Goal: Task Accomplishment & Management: Complete application form

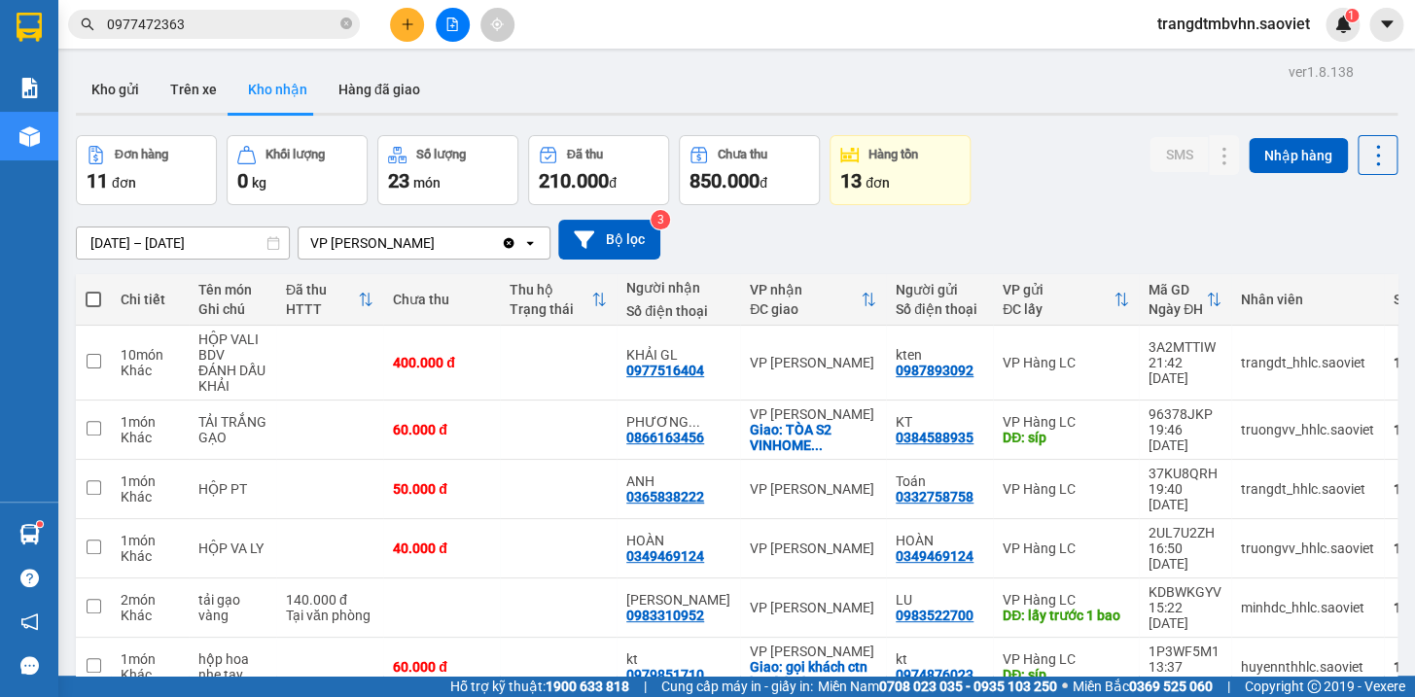
click at [401, 20] on icon "plus" at bounding box center [408, 25] width 14 height 14
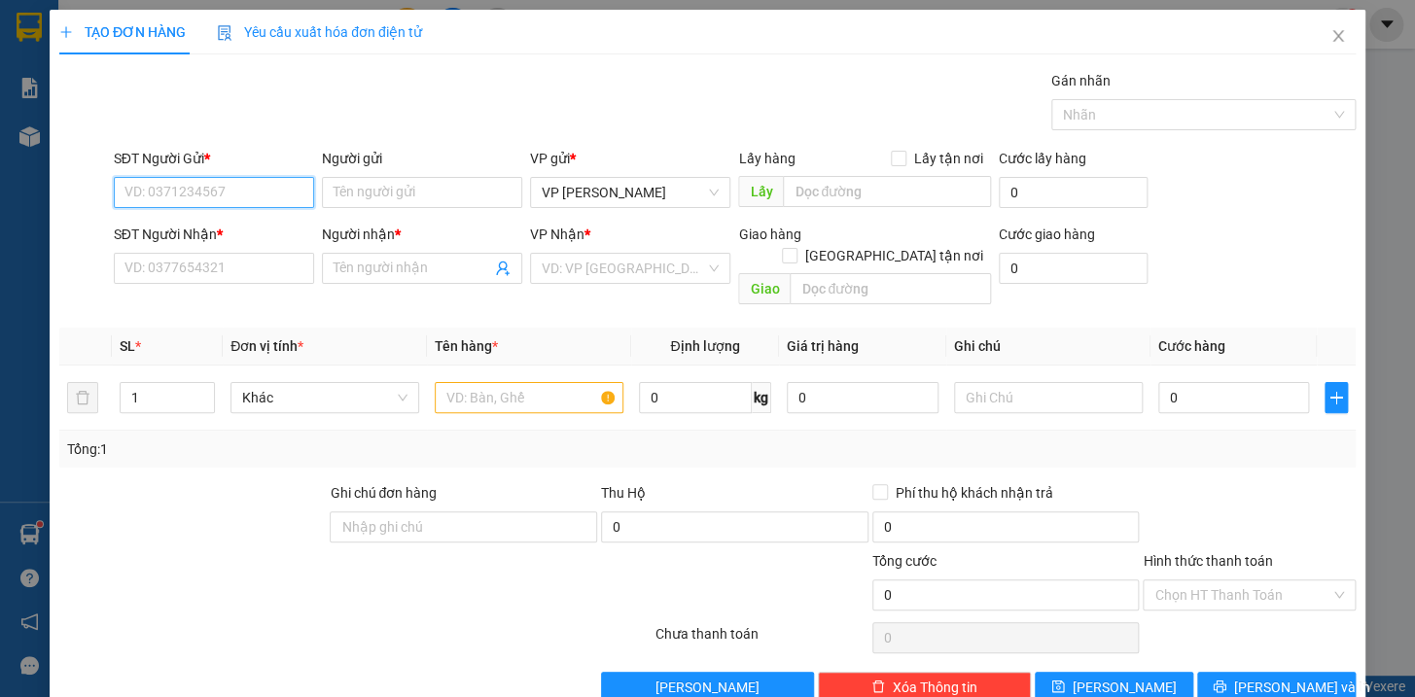
click at [259, 192] on input "SĐT Người Gửi *" at bounding box center [214, 192] width 200 height 31
type input "0965974883"
click at [192, 230] on div "0965974883" at bounding box center [211, 231] width 175 height 21
type input "0972359911"
type input "Thành"
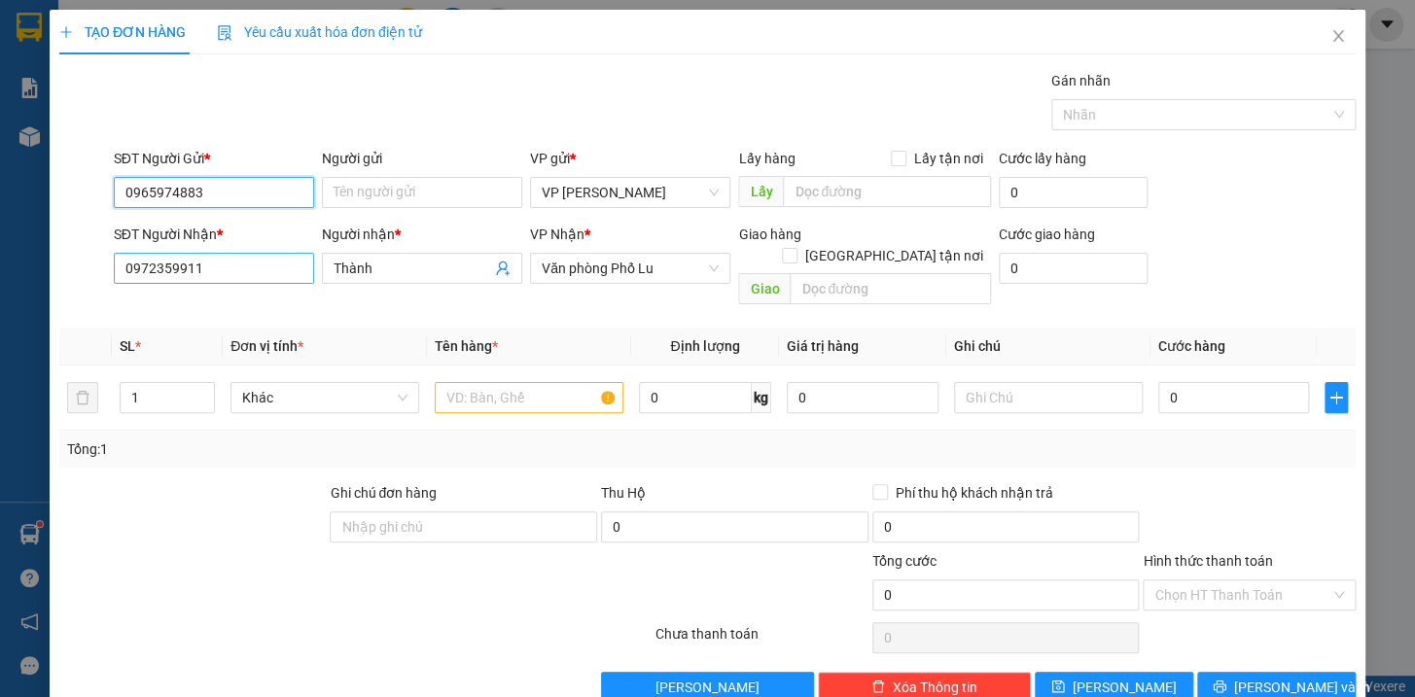
type input "0965974883"
click at [242, 272] on input "0972359911" at bounding box center [214, 268] width 200 height 31
click at [522, 382] on input "text" at bounding box center [529, 397] width 189 height 31
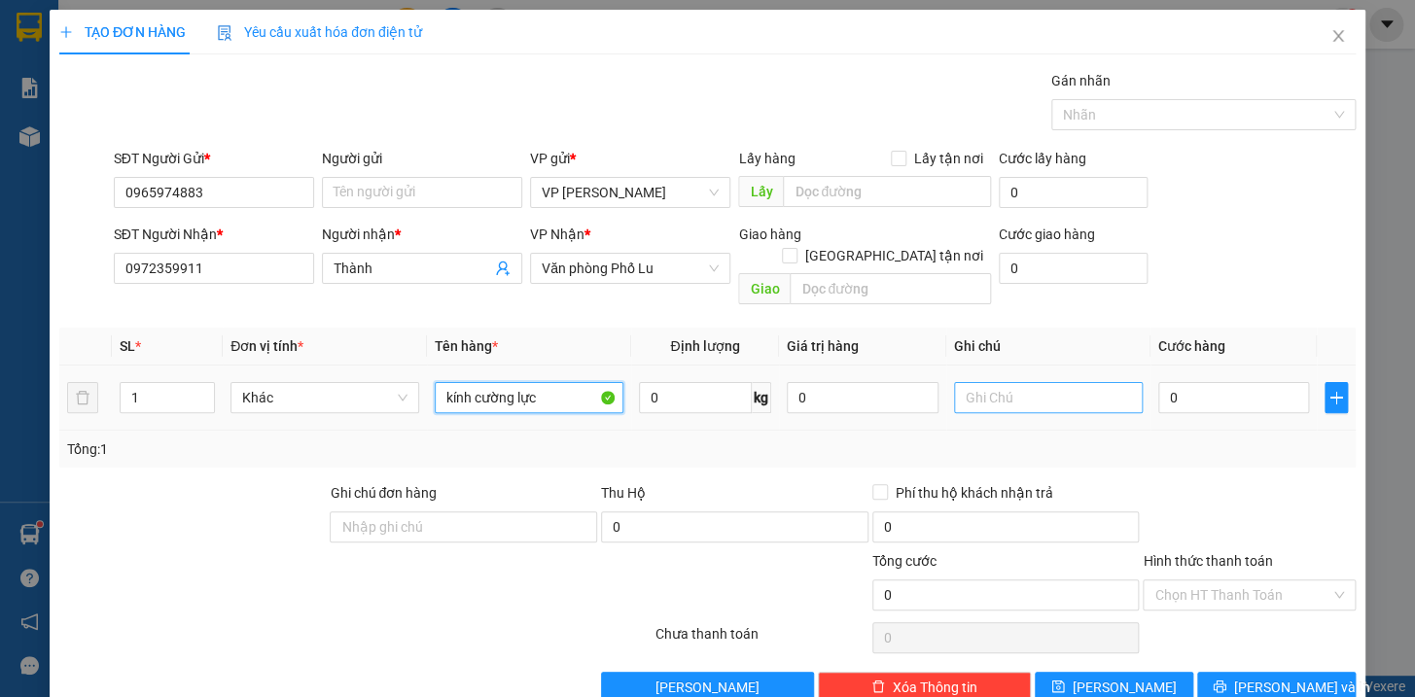
type input "kính cường lực"
click at [1060, 382] on input "text" at bounding box center [1048, 397] width 189 height 31
type input "vỡ k chịu"
click at [1273, 382] on input "0" at bounding box center [1234, 397] width 152 height 31
type input "1"
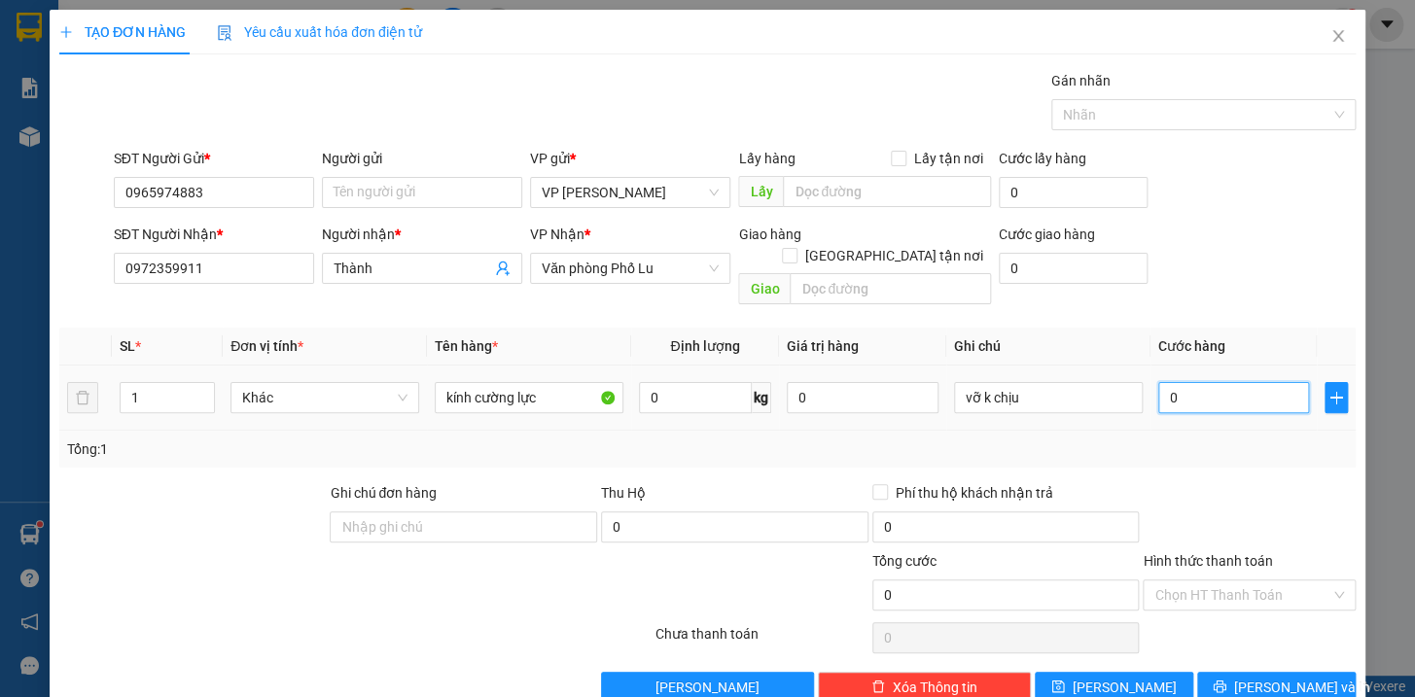
type input "1"
type input "10"
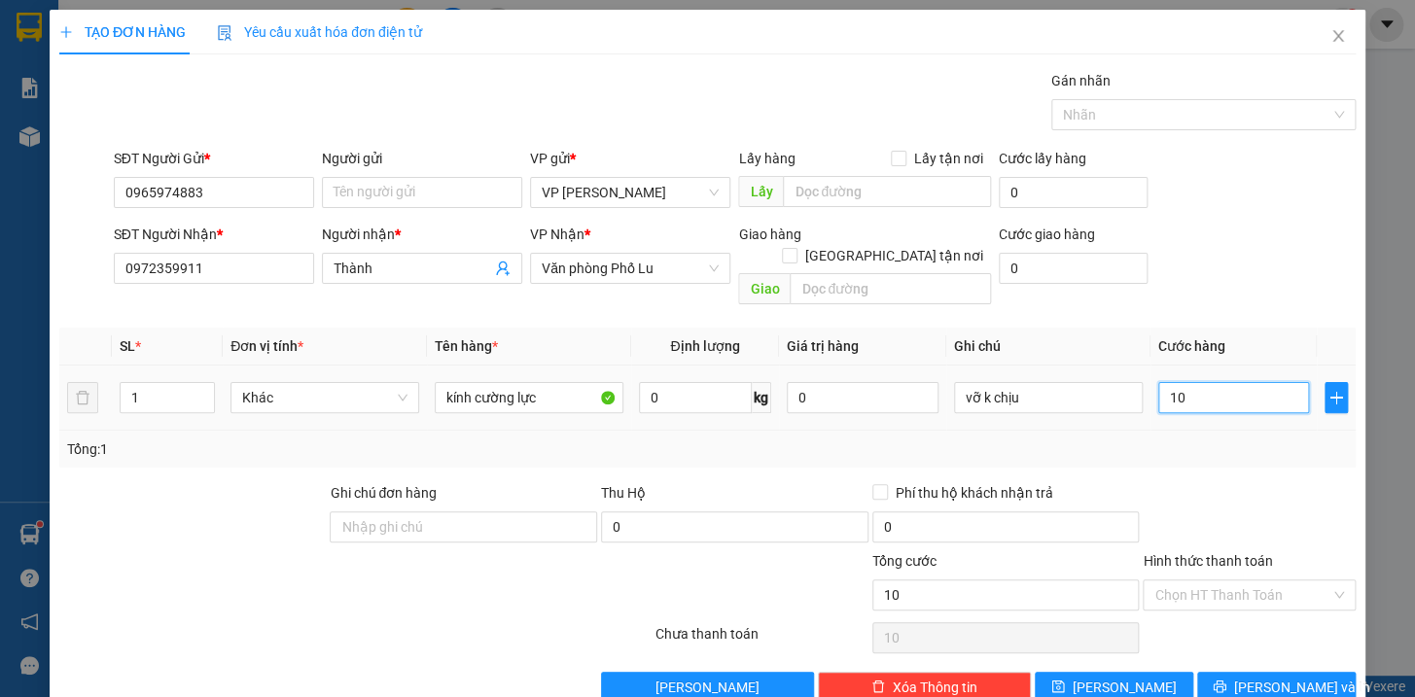
type input "100"
type input "1.000"
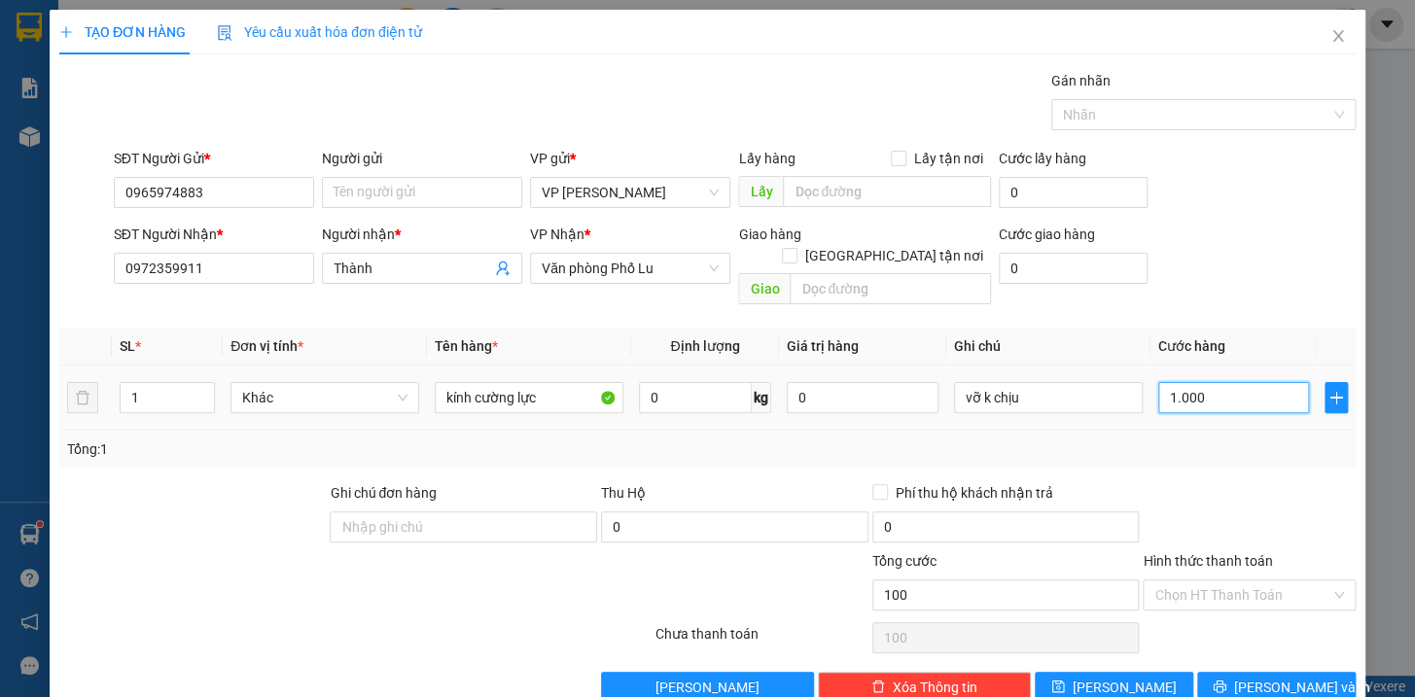
type input "1.000"
type input "10.000"
type input "100.000"
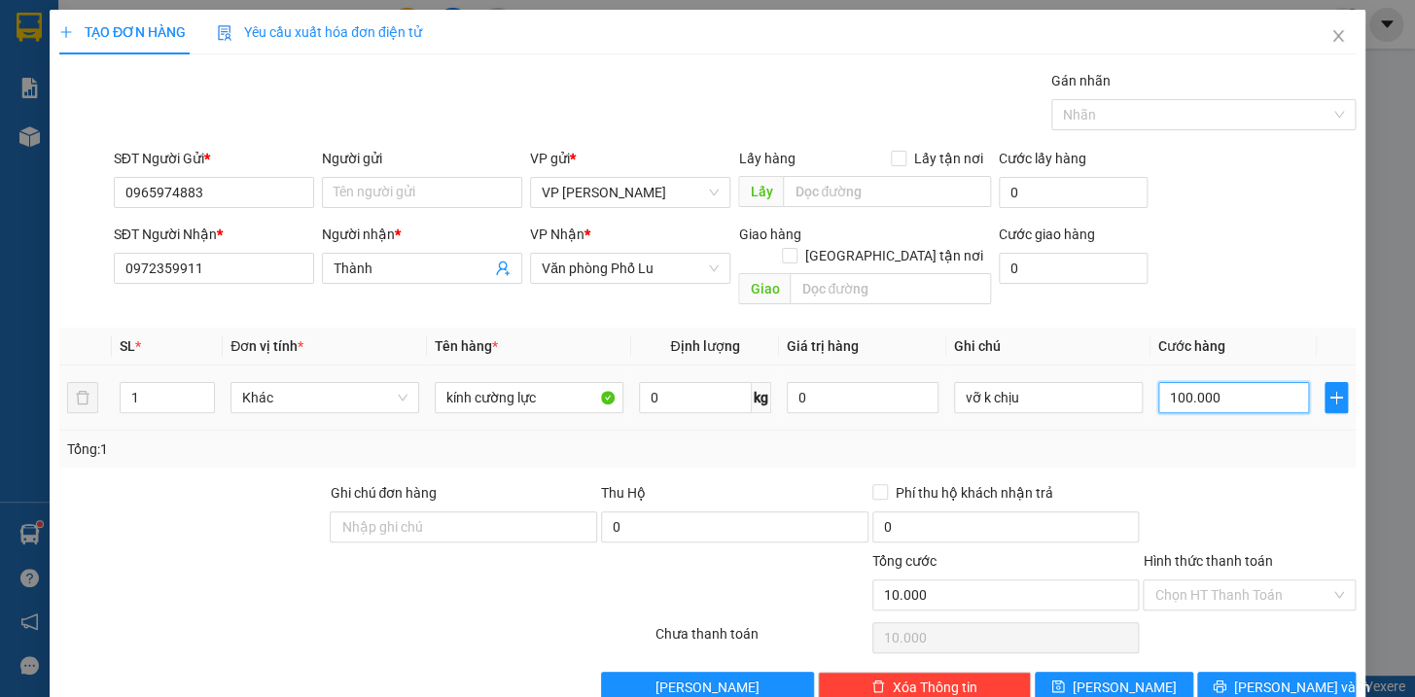
type input "100.000"
click at [1239, 672] on button "[PERSON_NAME] và In" at bounding box center [1276, 687] width 159 height 31
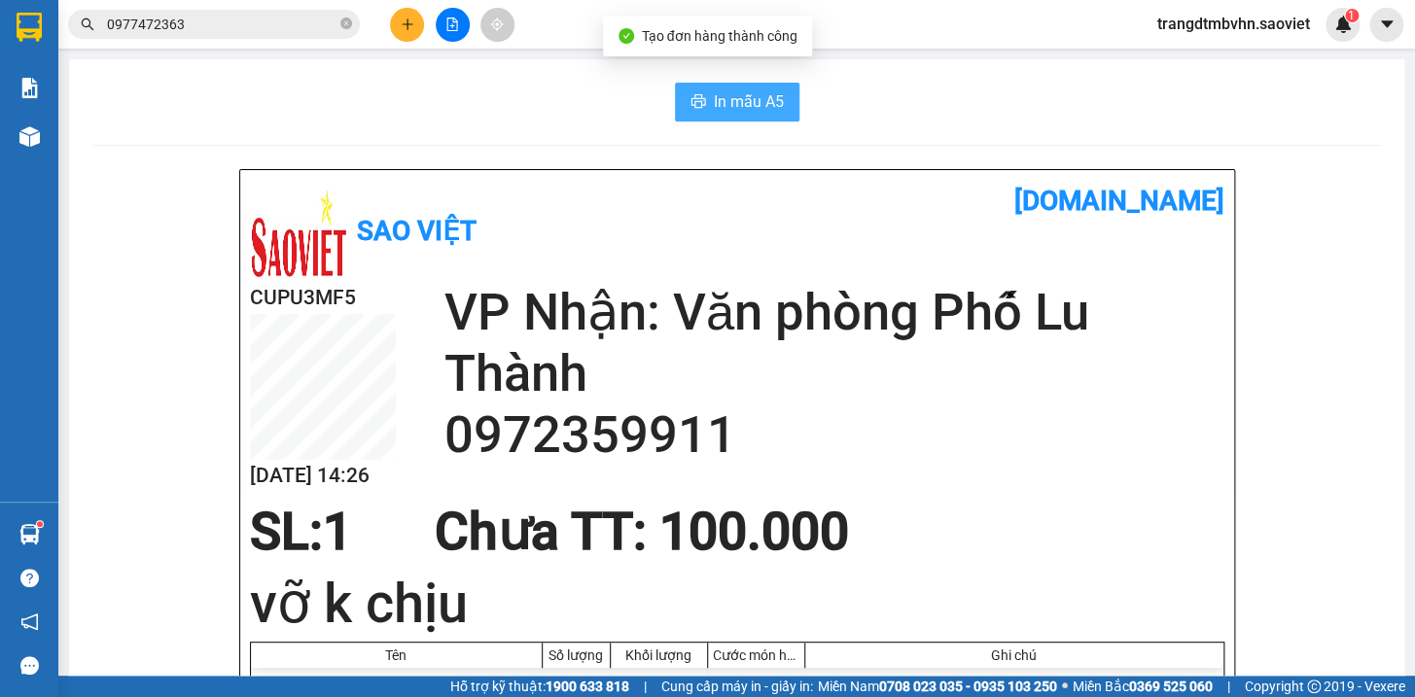
click at [729, 114] on span "In mẫu A5" at bounding box center [749, 101] width 70 height 24
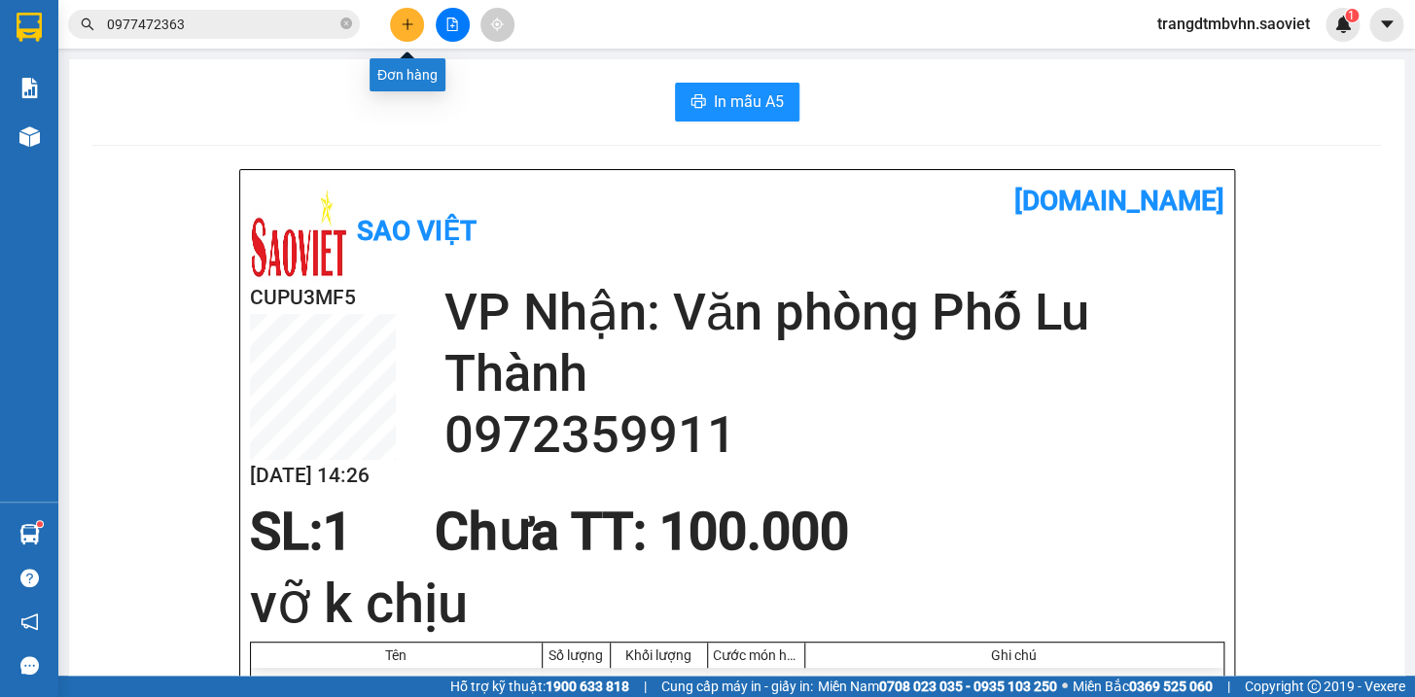
click at [401, 28] on icon "plus" at bounding box center [408, 25] width 14 height 14
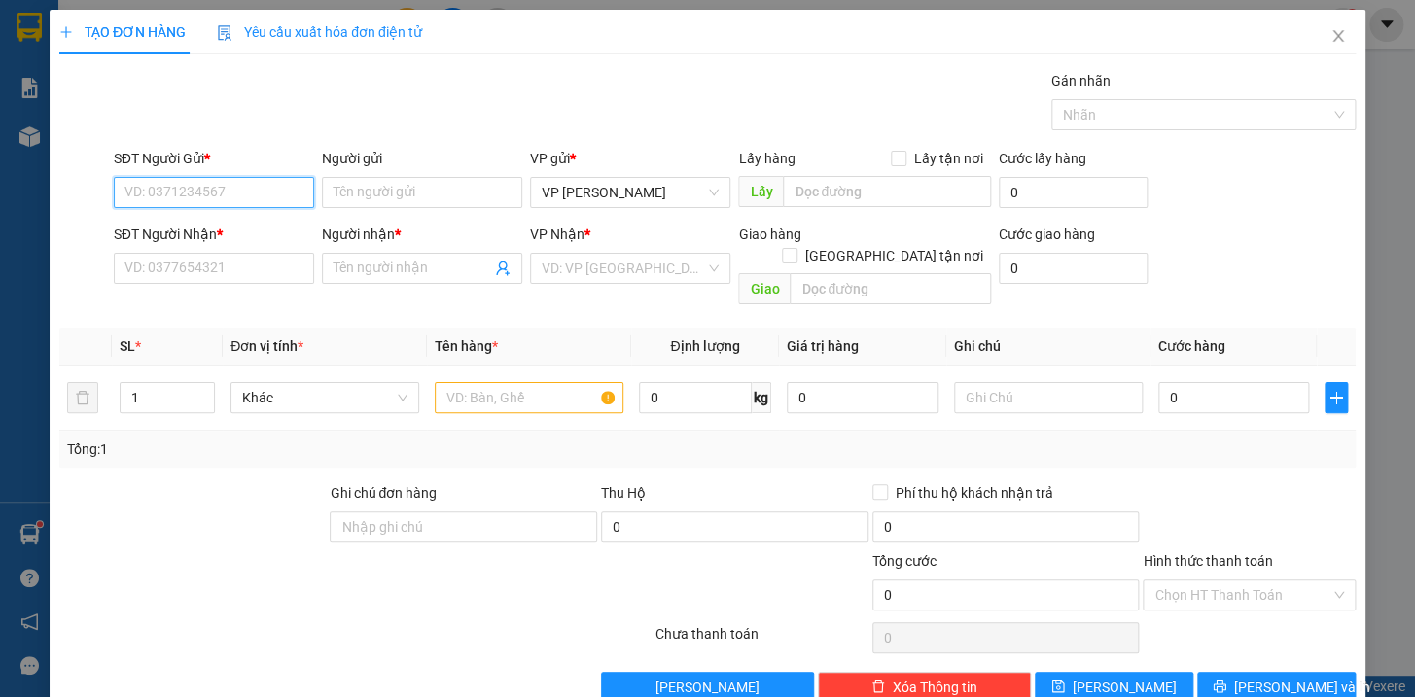
click at [244, 194] on input "SĐT Người Gửi *" at bounding box center [214, 192] width 200 height 31
type input "0949595555"
click at [202, 266] on input "SĐT Người Nhận *" at bounding box center [214, 268] width 200 height 31
click at [363, 274] on input "Người nhận *" at bounding box center [413, 268] width 158 height 21
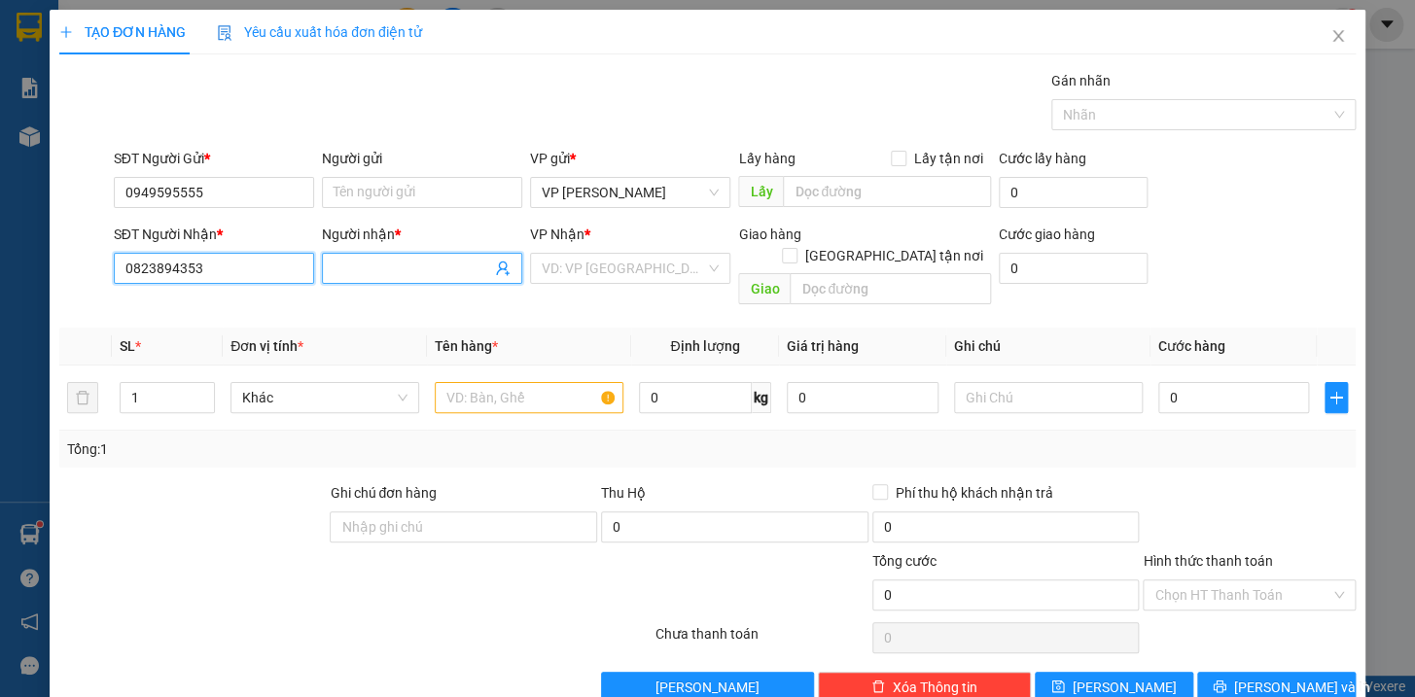
click at [241, 270] on input "0823894353" at bounding box center [214, 268] width 200 height 31
type input "0823894333"
click at [432, 274] on input "Người nhận *" at bounding box center [413, 268] width 158 height 21
type input "Thuận"
click at [629, 264] on input "search" at bounding box center [623, 268] width 163 height 29
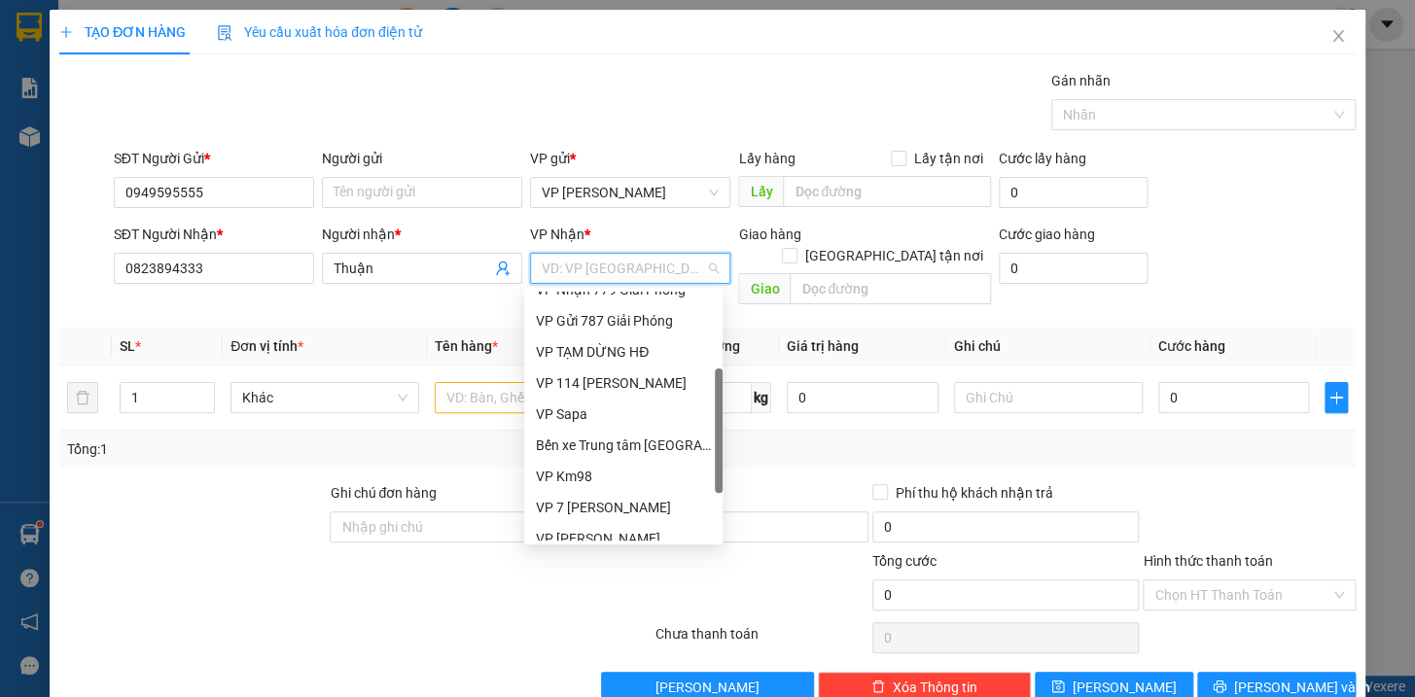
scroll to position [217, 0]
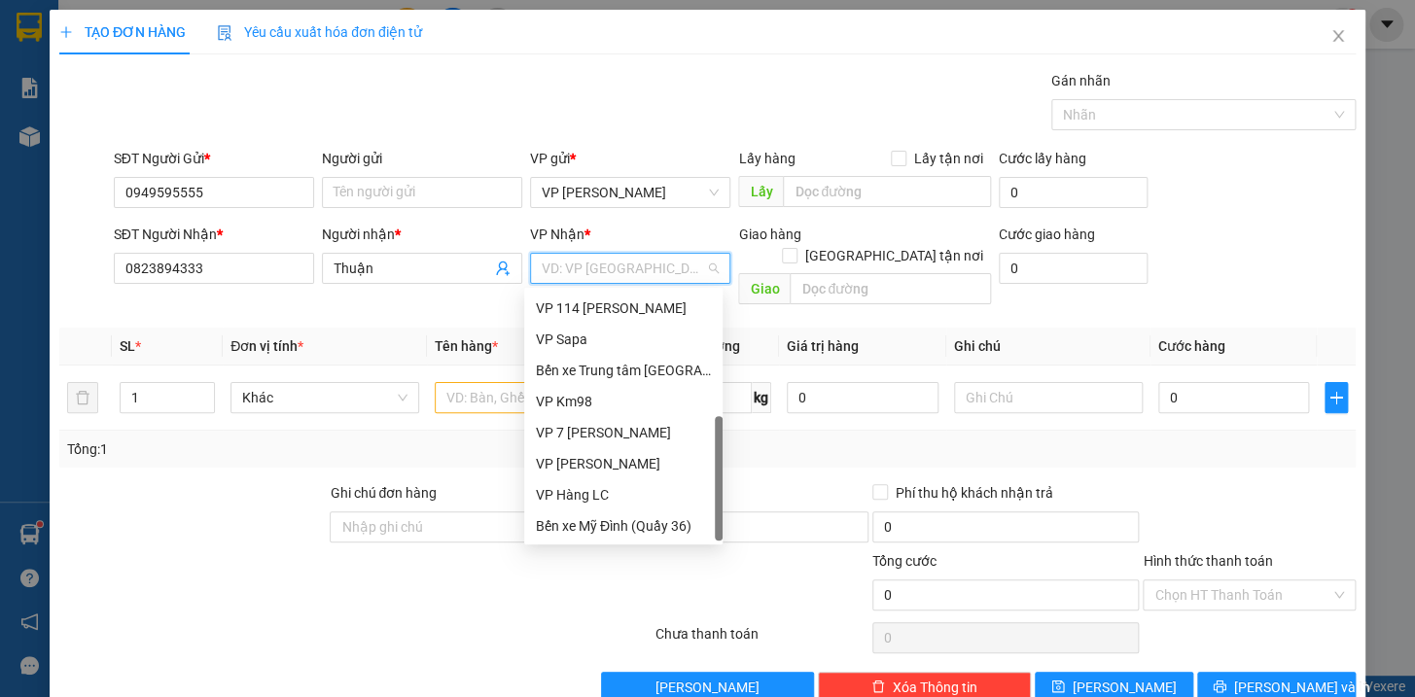
drag, startPoint x: 719, startPoint y: 402, endPoint x: 689, endPoint y: 574, distance: 174.7
click at [689, 574] on body "Kết quả tìm kiếm ( 23 ) Bộ lọc Mã ĐH Trạng thái Món hàng Thu hộ Tổng cước Chưa …" at bounding box center [707, 348] width 1415 height 697
click at [573, 495] on div "VP Hàng LC" at bounding box center [623, 494] width 175 height 21
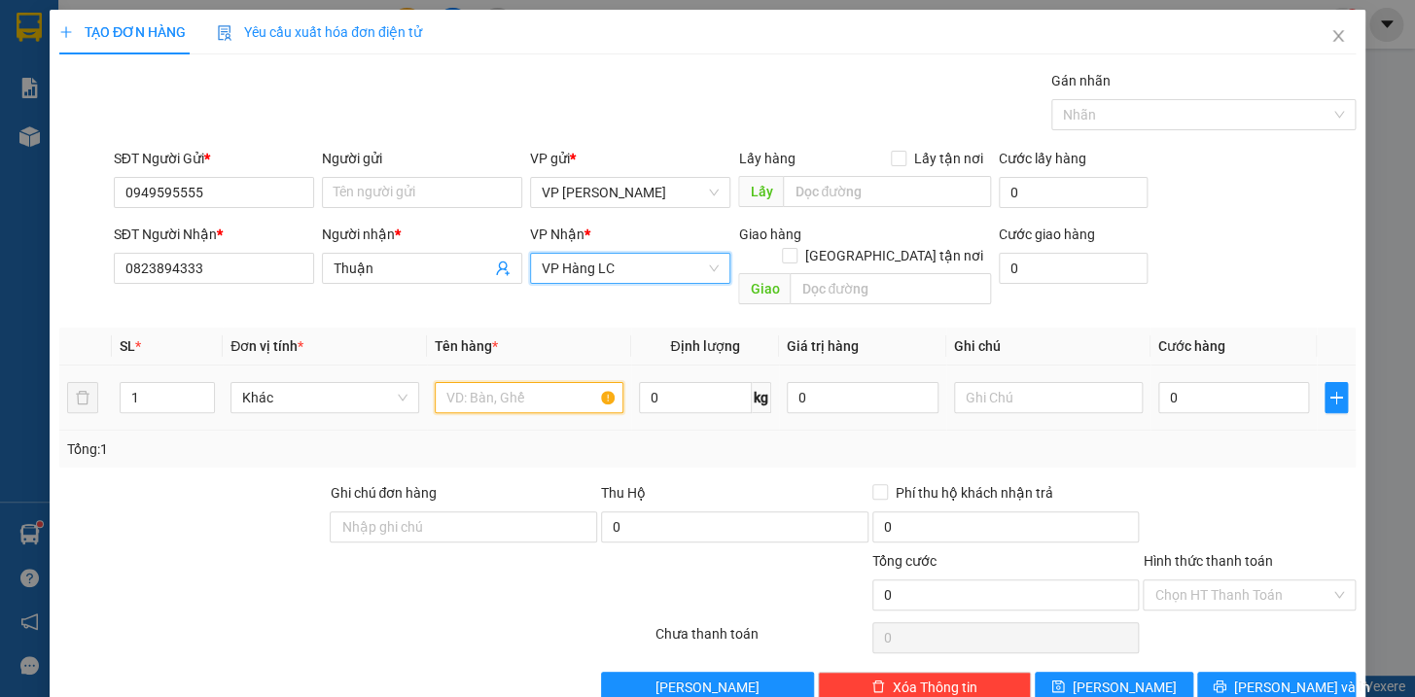
click at [516, 383] on input "text" at bounding box center [529, 397] width 189 height 31
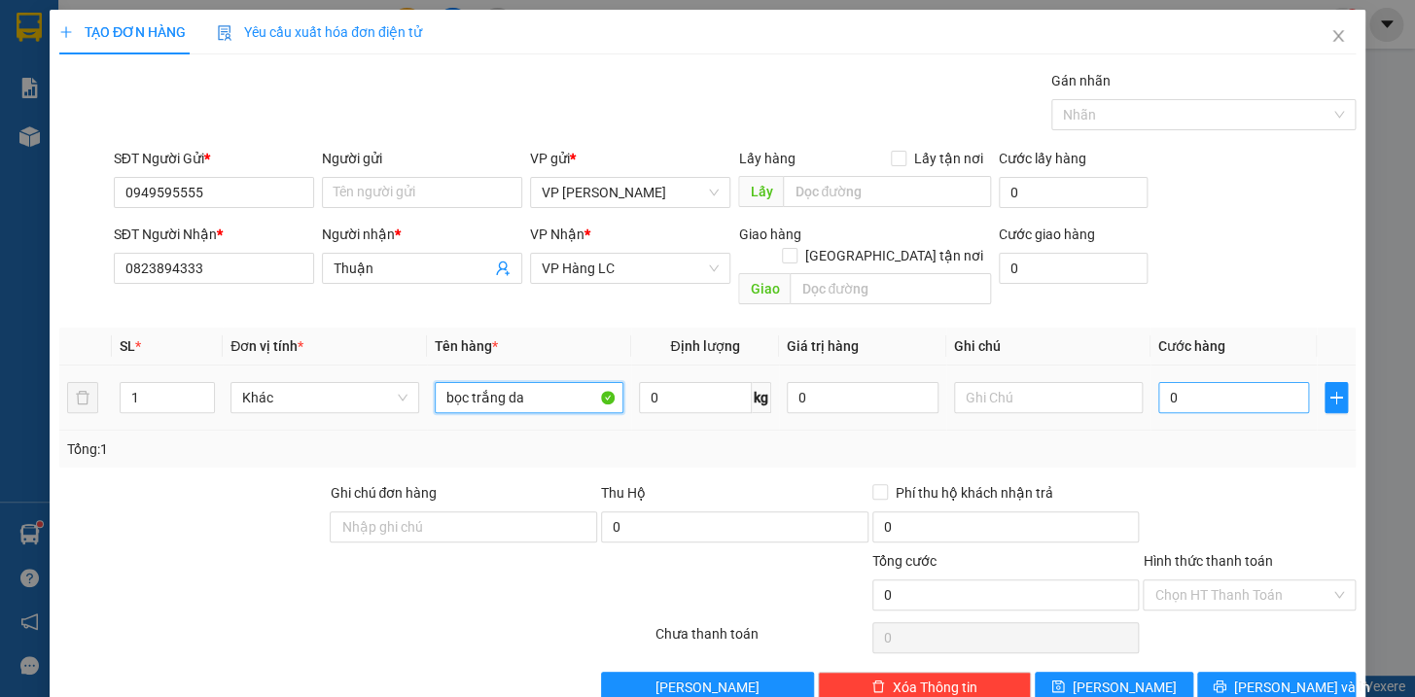
type input "bọc trắng da"
click at [1201, 385] on input "0" at bounding box center [1234, 397] width 152 height 31
type input "4"
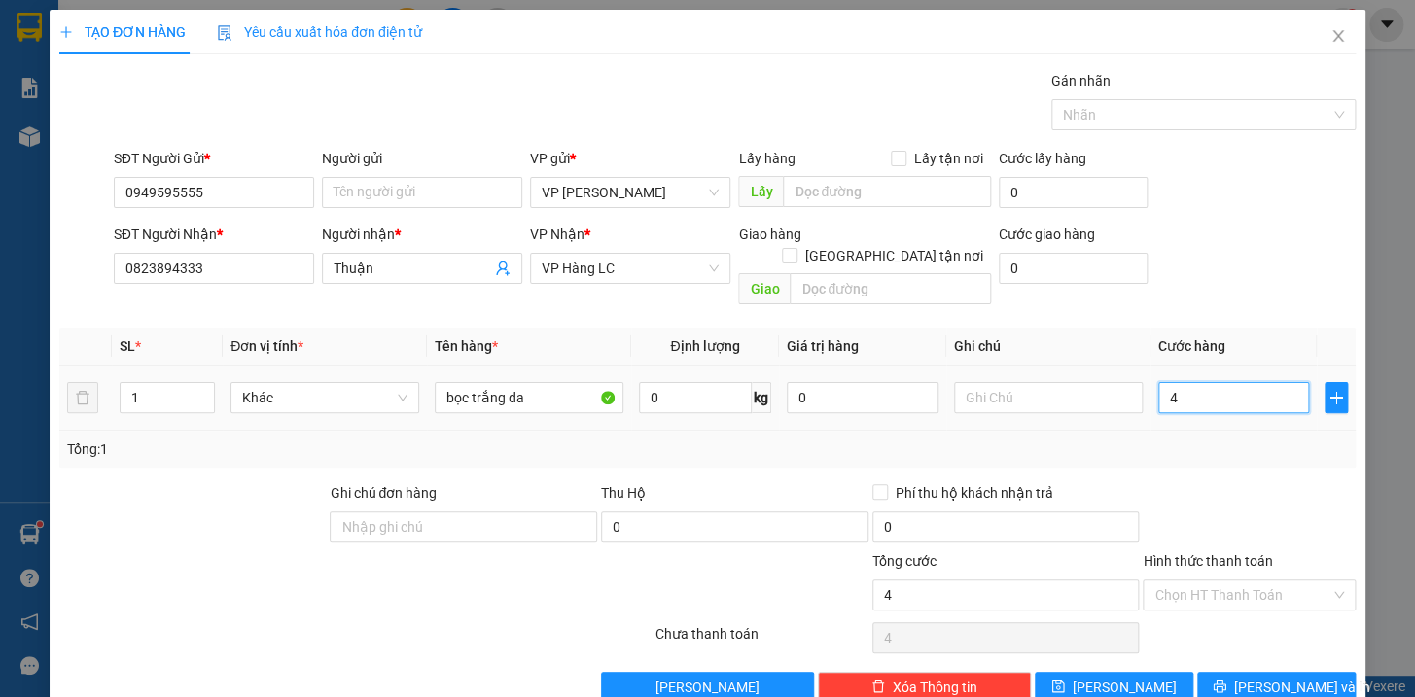
type input "40"
type input "400"
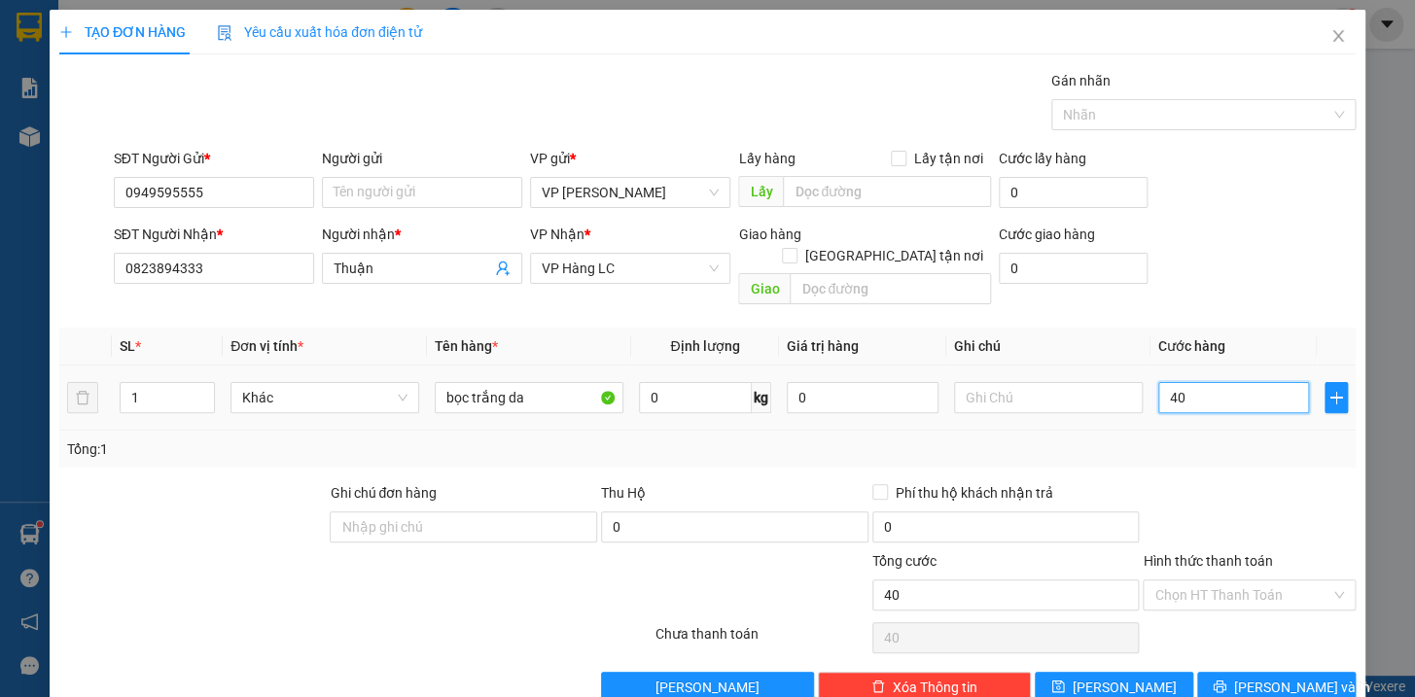
type input "400"
type input "4.000"
type input "40.000"
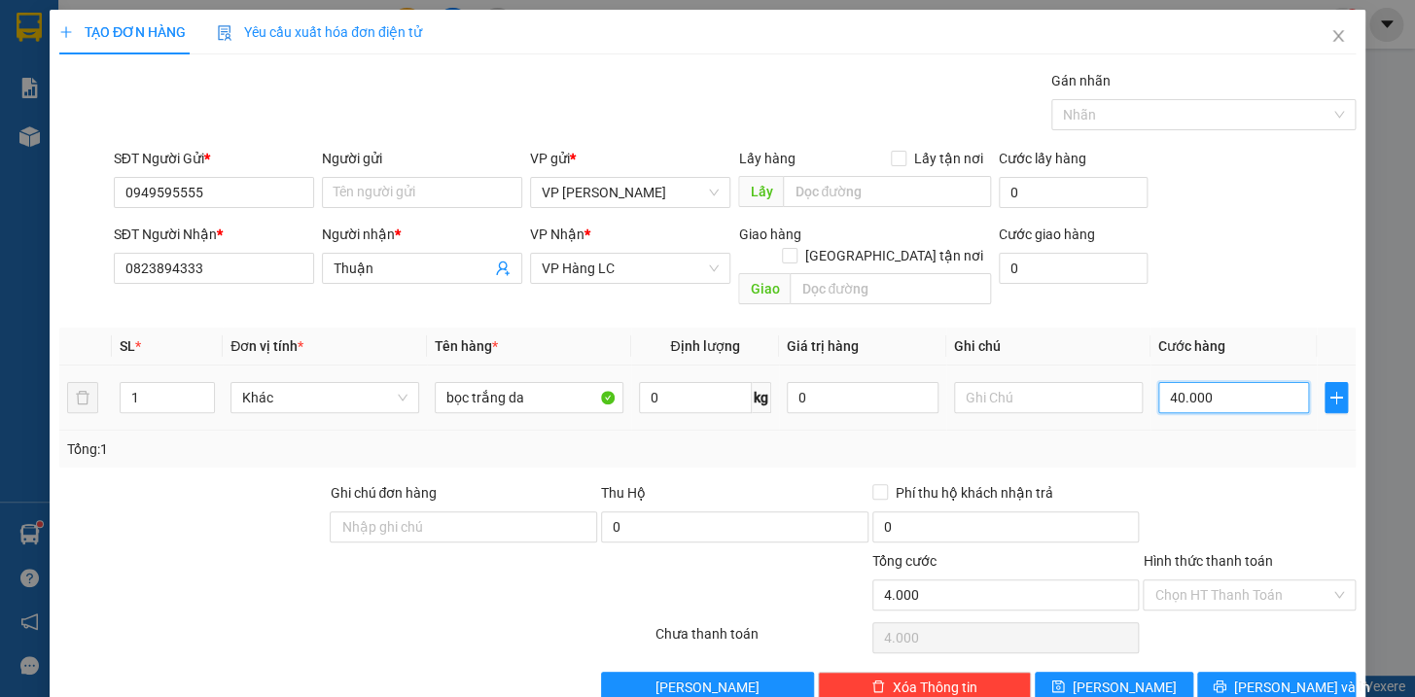
type input "40.000"
type input "400.000"
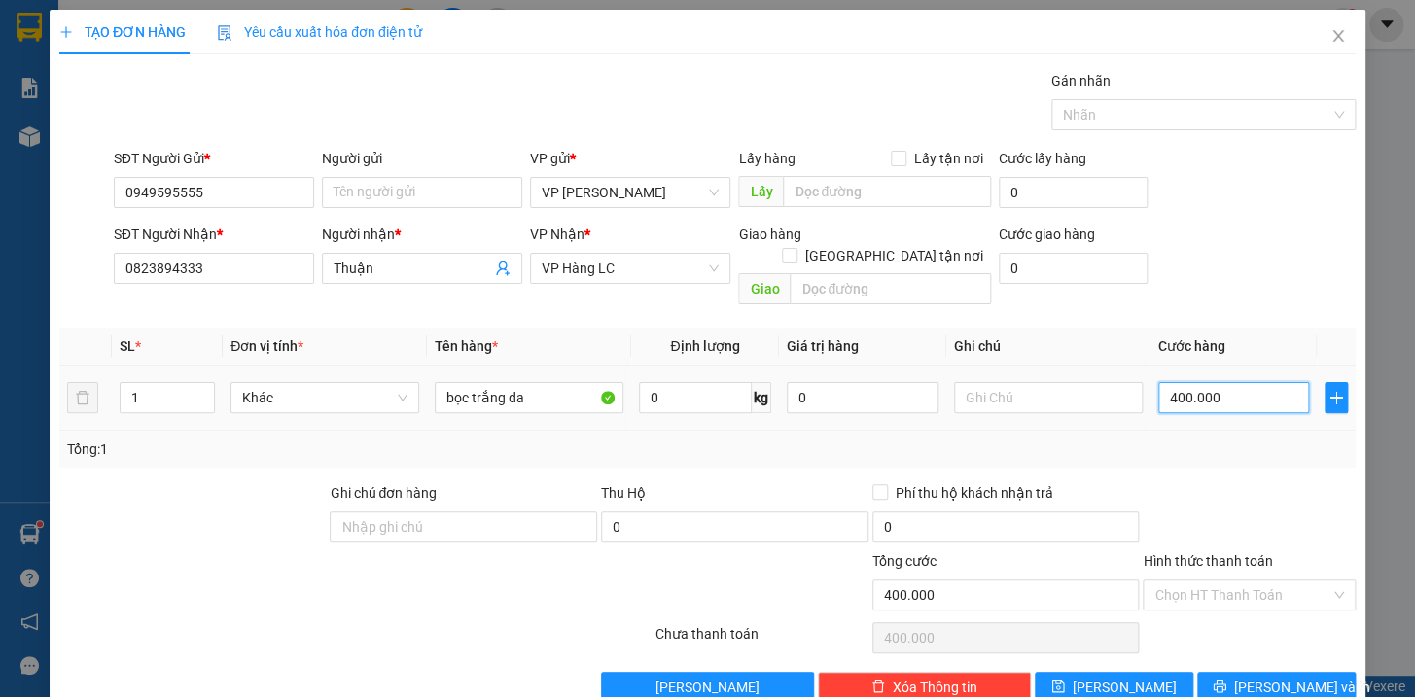
type input "40.000"
click at [1269, 677] on span "[PERSON_NAME] và In" at bounding box center [1302, 687] width 136 height 21
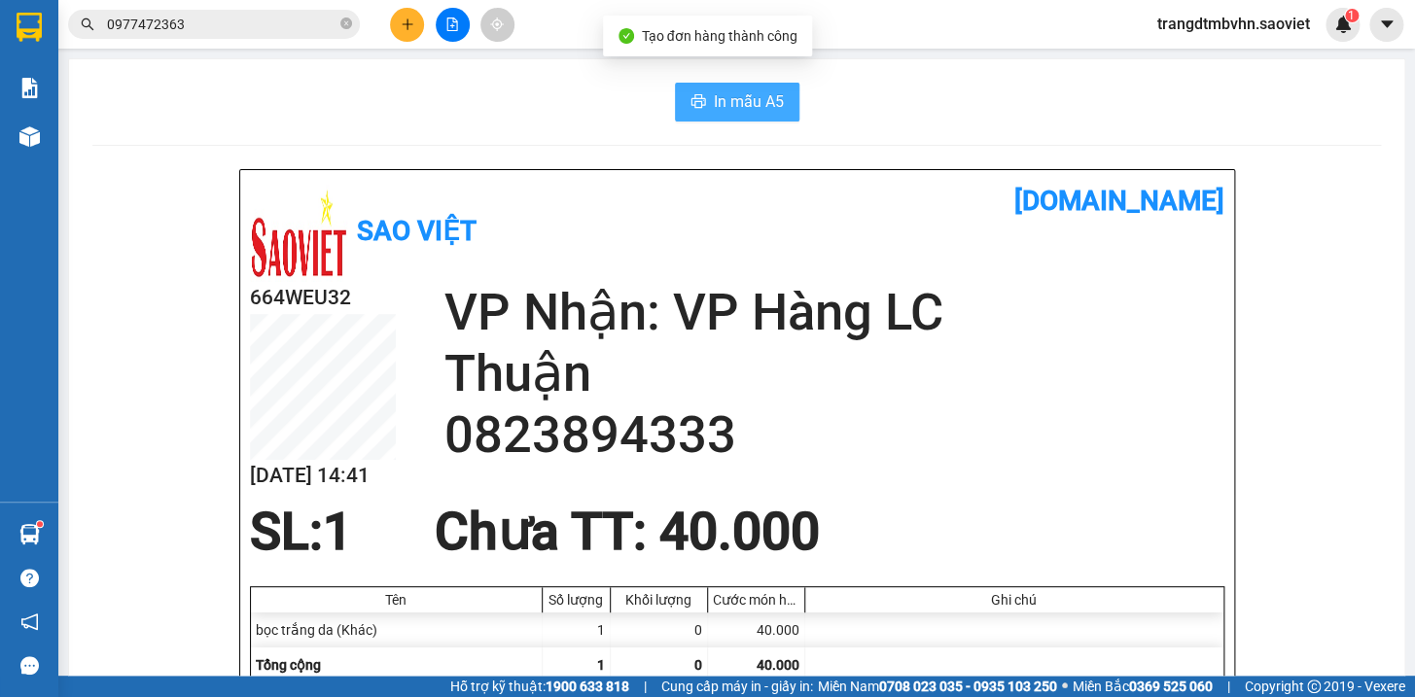
click at [732, 113] on span "In mẫu A5" at bounding box center [749, 101] width 70 height 24
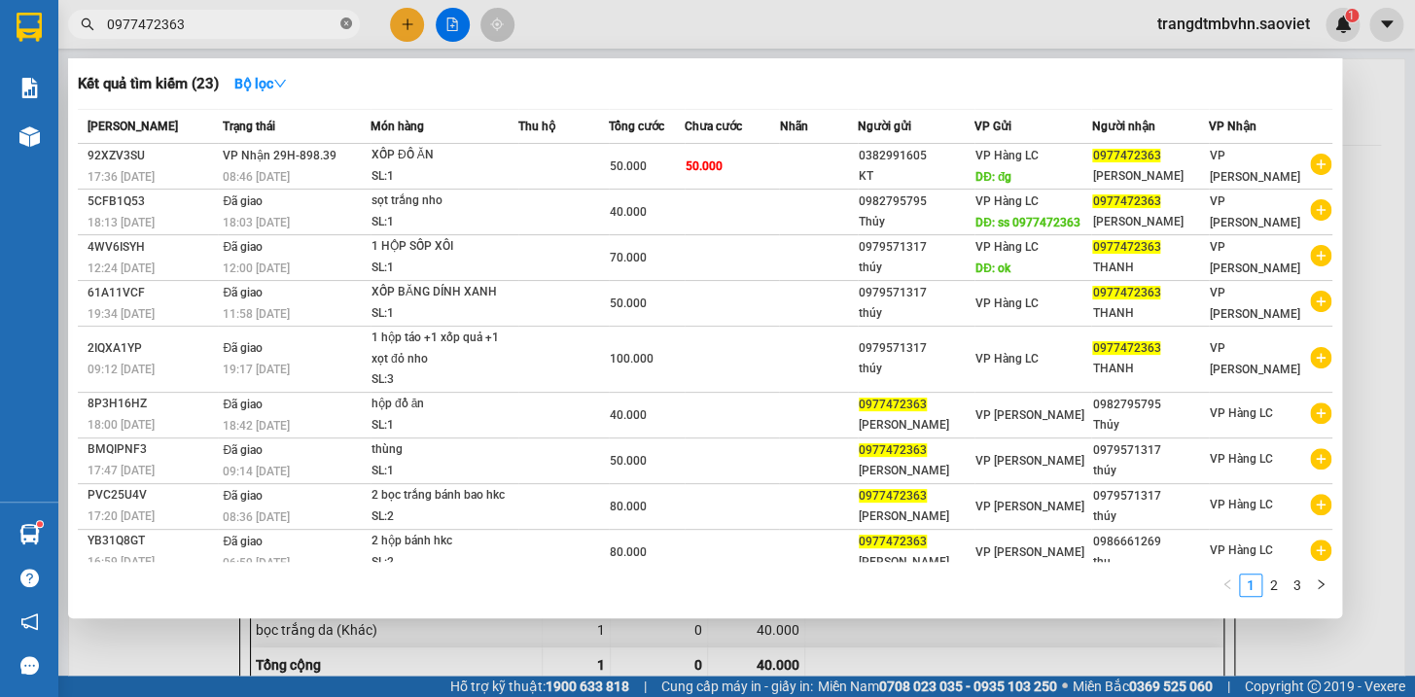
click at [345, 18] on icon "close-circle" at bounding box center [346, 24] width 12 height 12
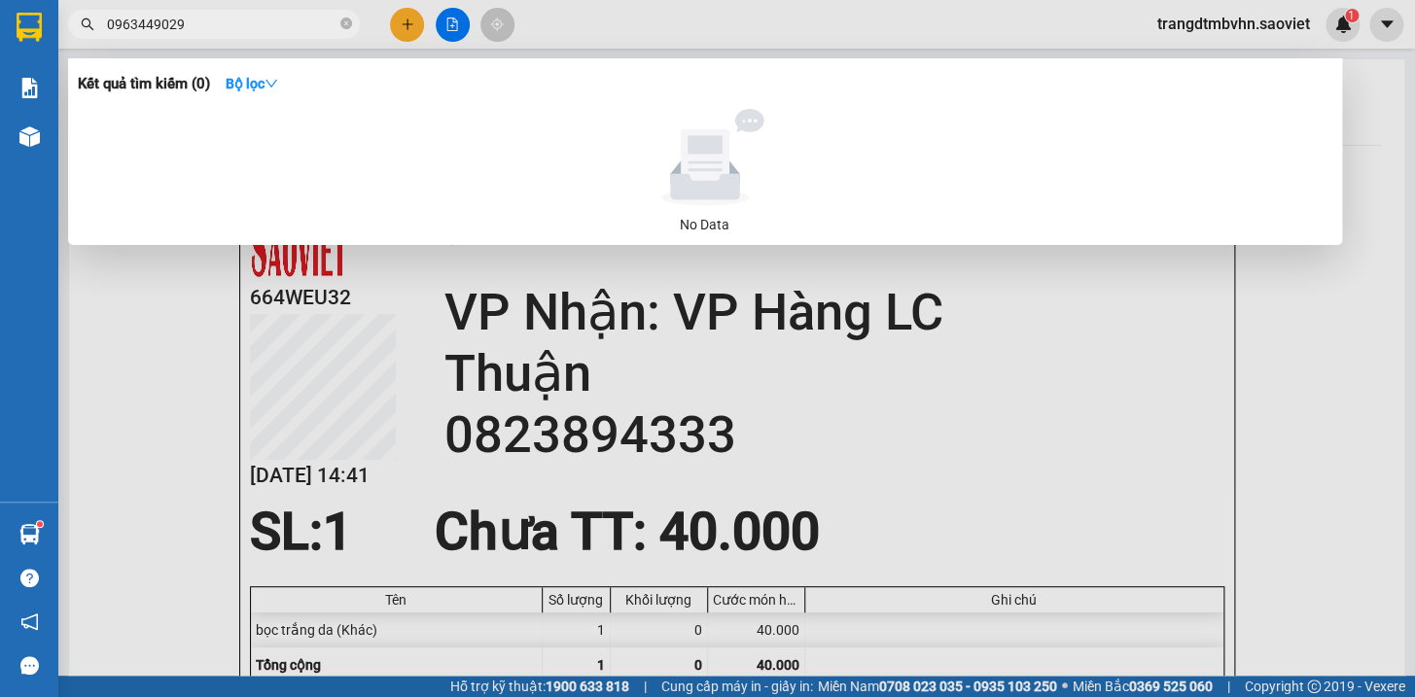
click at [141, 18] on input "0963449029" at bounding box center [222, 24] width 230 height 21
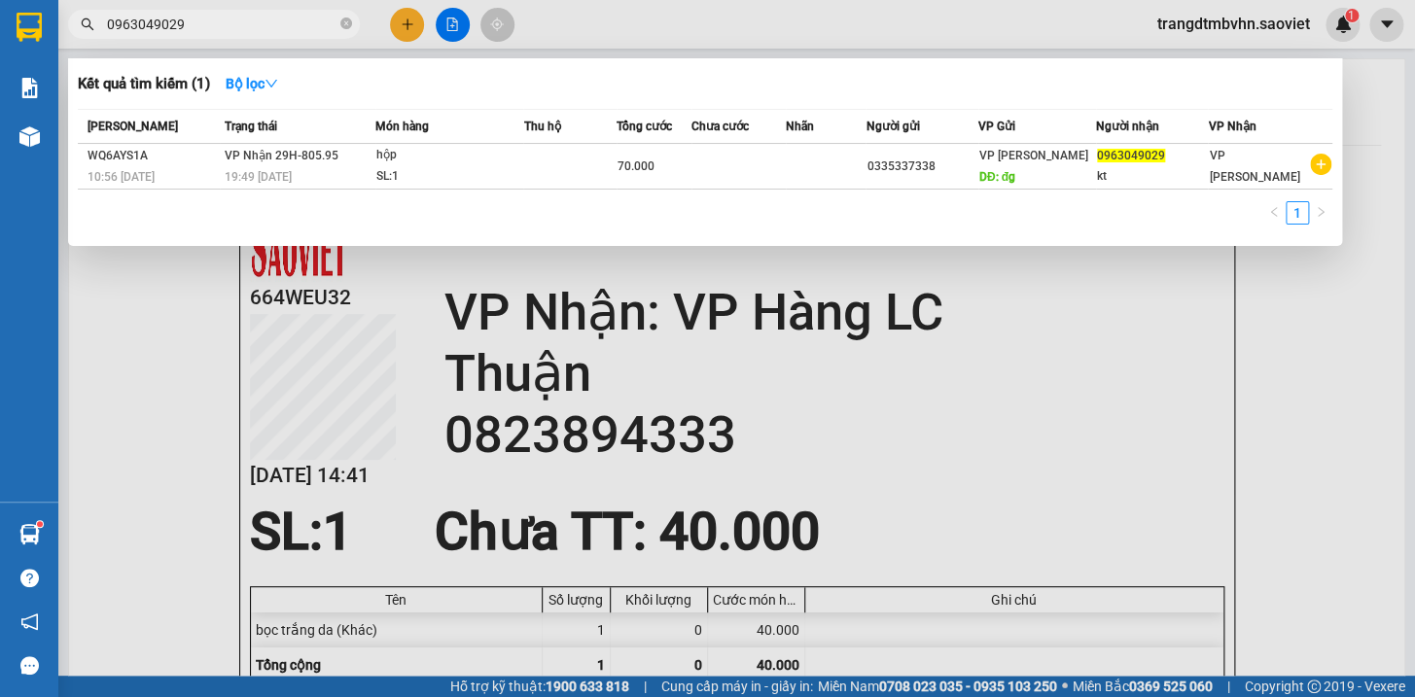
type input "0963049029"
click at [1076, 141] on th "VP Gửi" at bounding box center [1037, 127] width 118 height 34
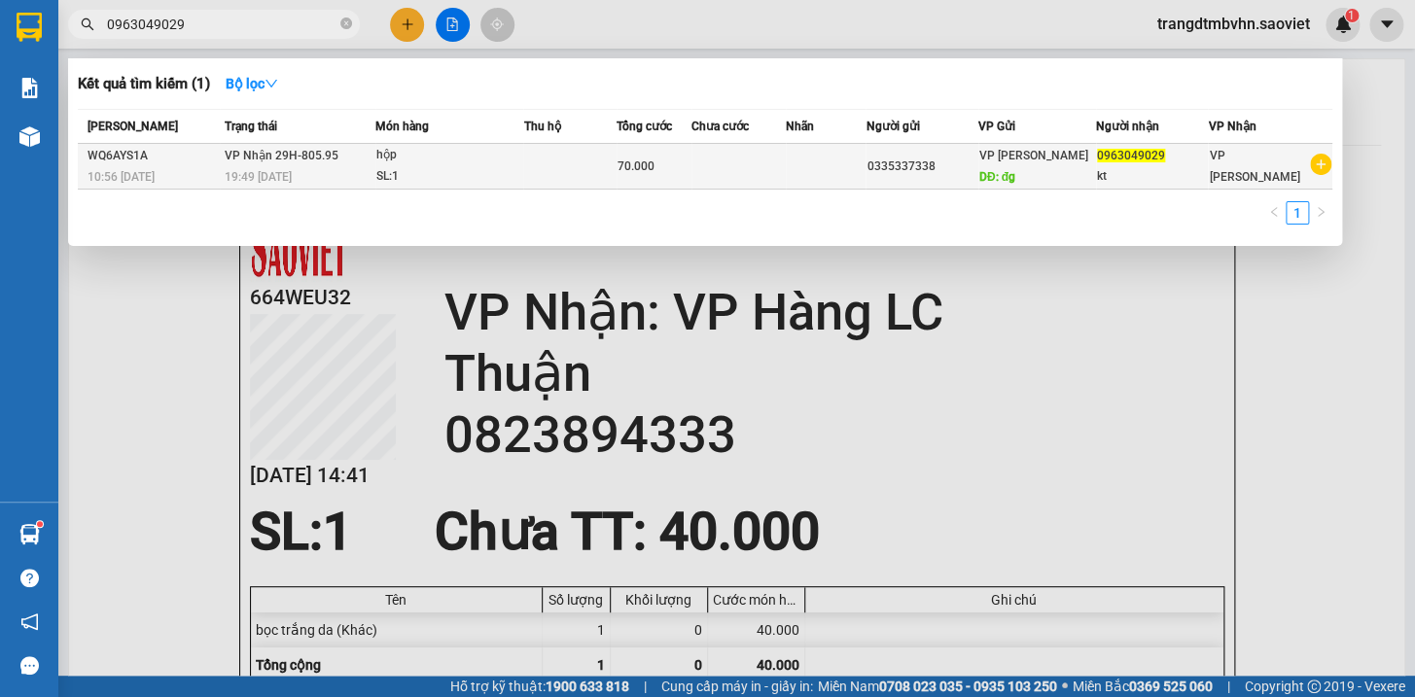
click at [1111, 153] on span "0963049029" at bounding box center [1131, 156] width 68 height 14
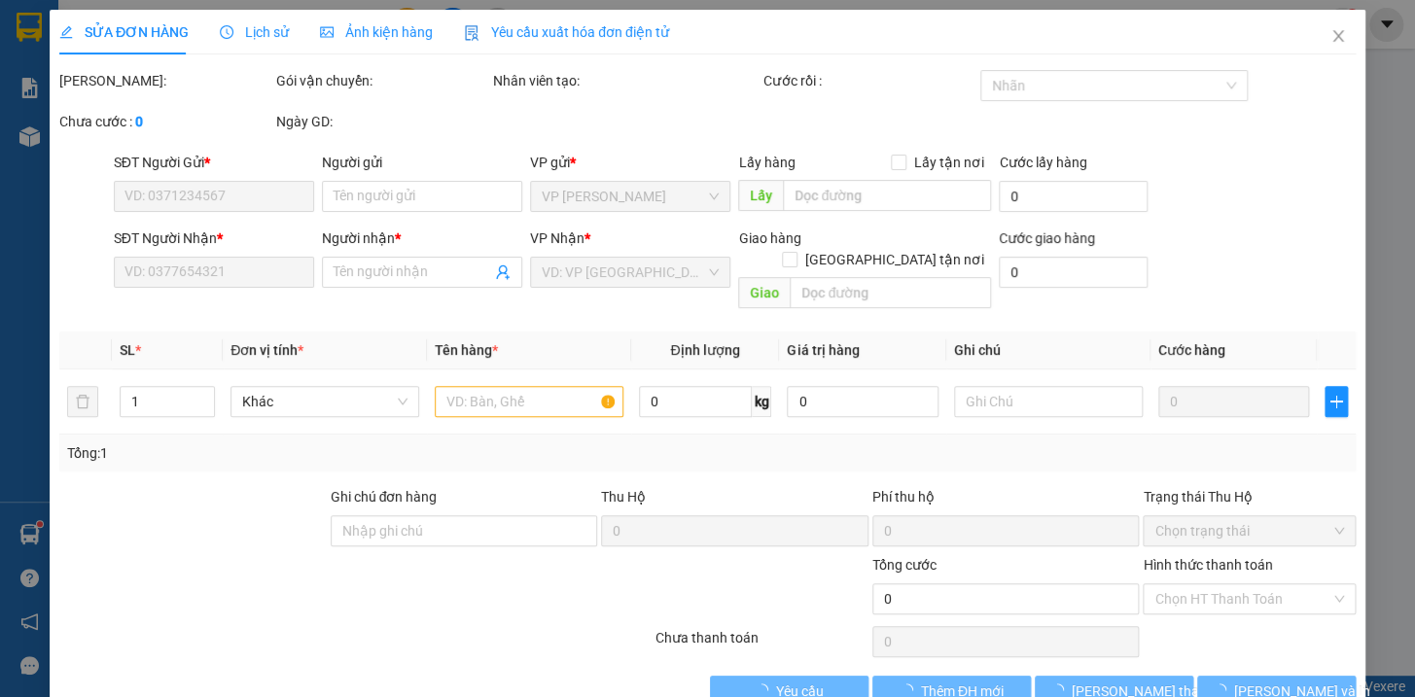
type input "0335337338"
type input "đg"
type input "0963049029"
type input "kt"
type input "70.000"
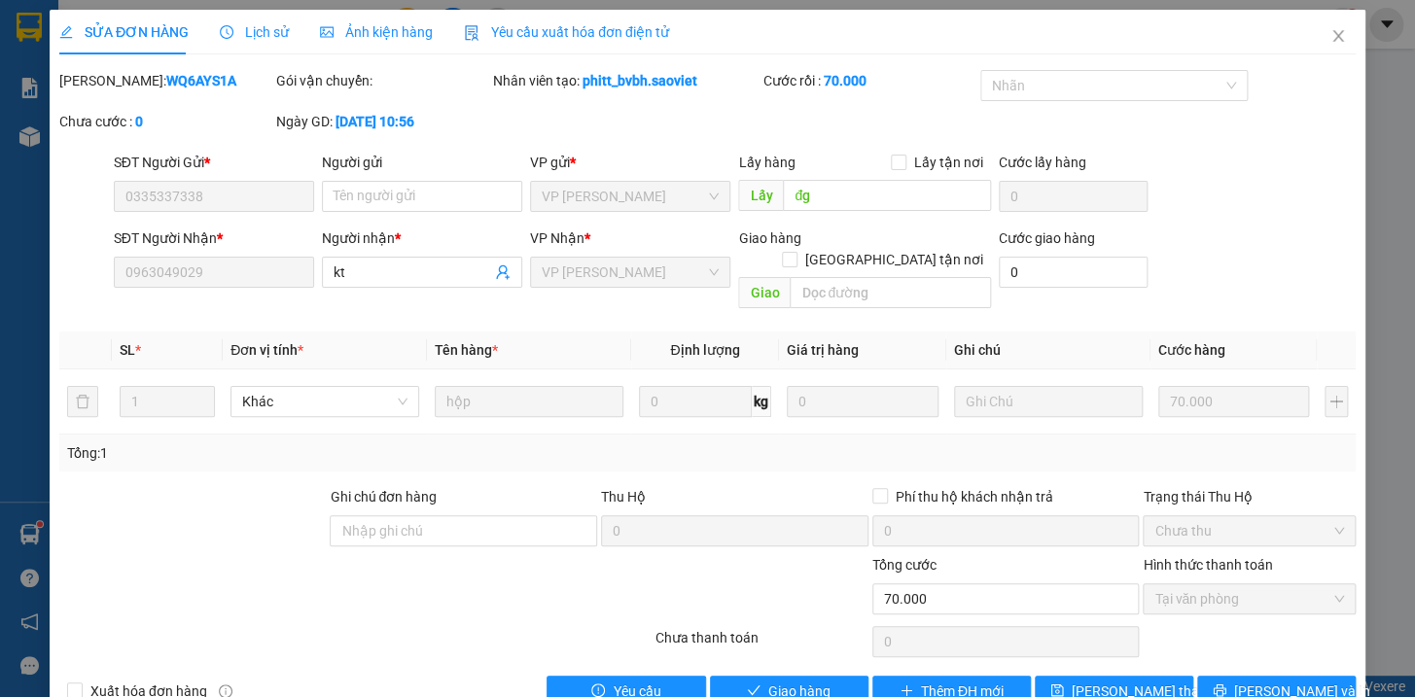
scroll to position [25, 0]
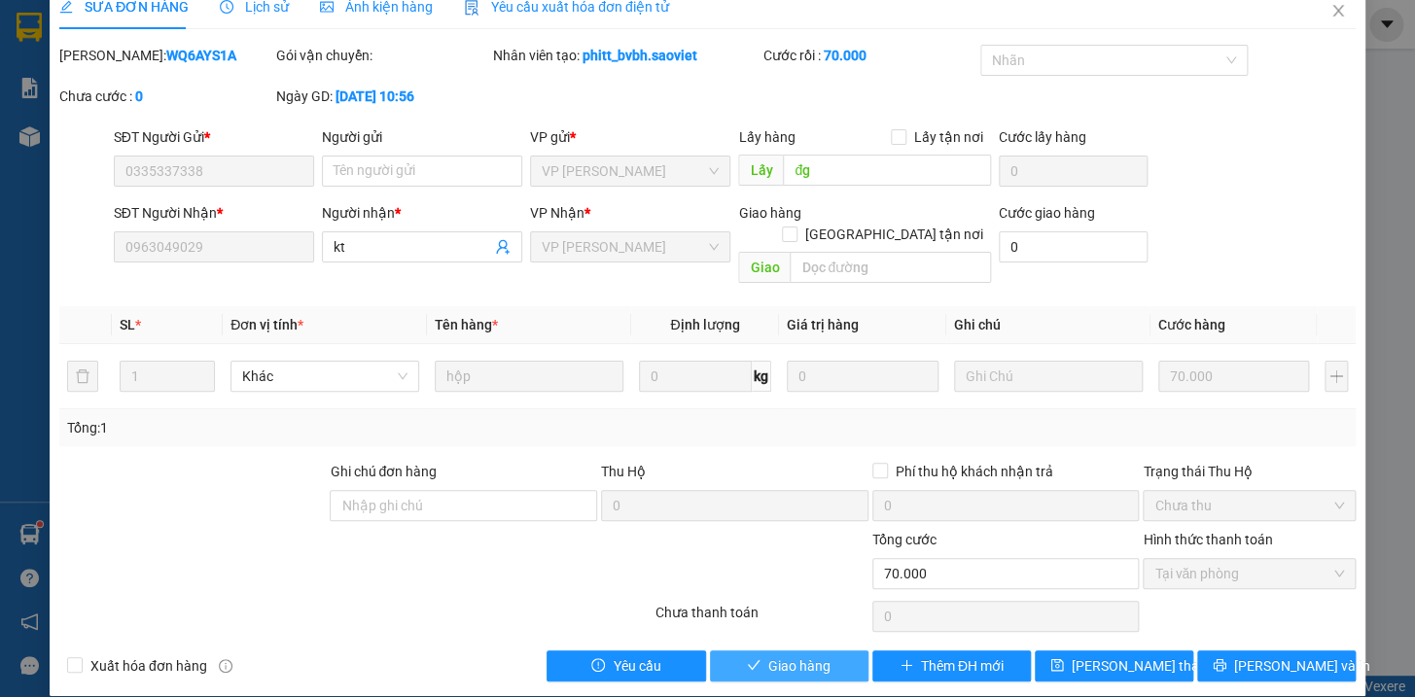
click at [834, 651] on button "Giao hàng" at bounding box center [789, 666] width 159 height 31
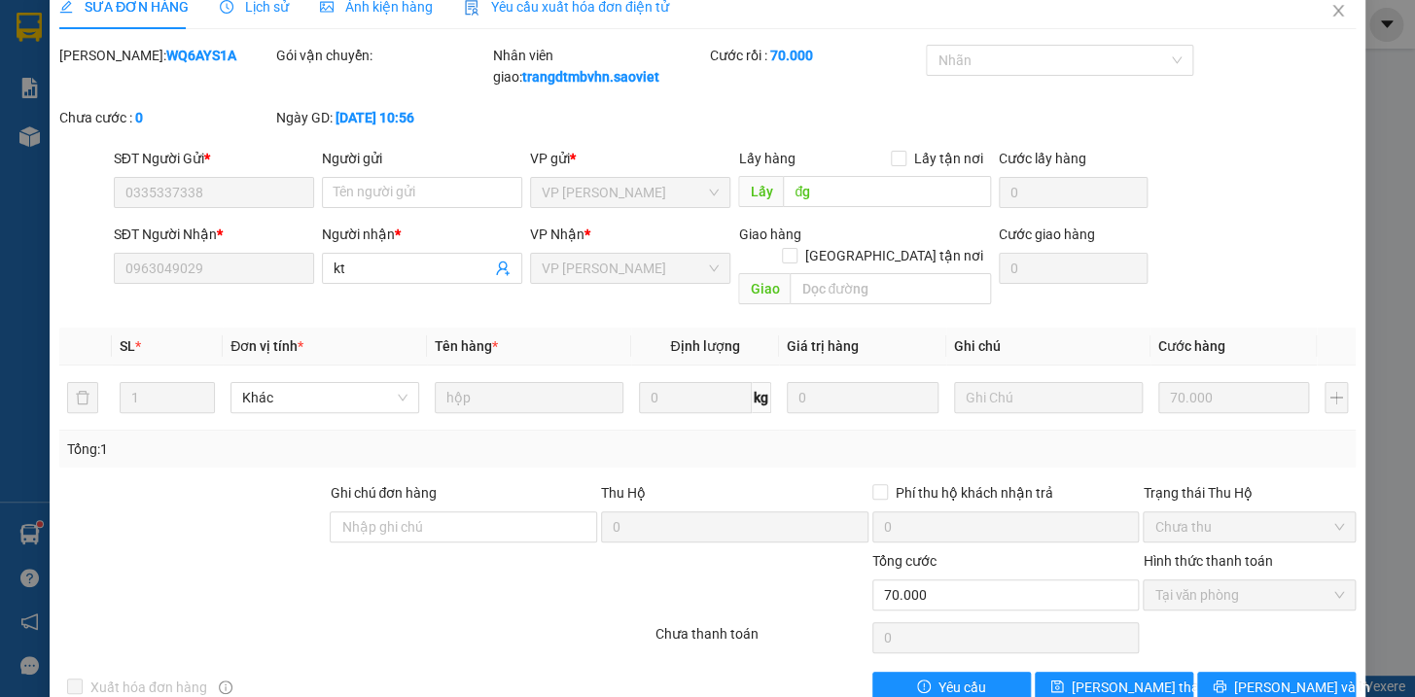
scroll to position [0, 0]
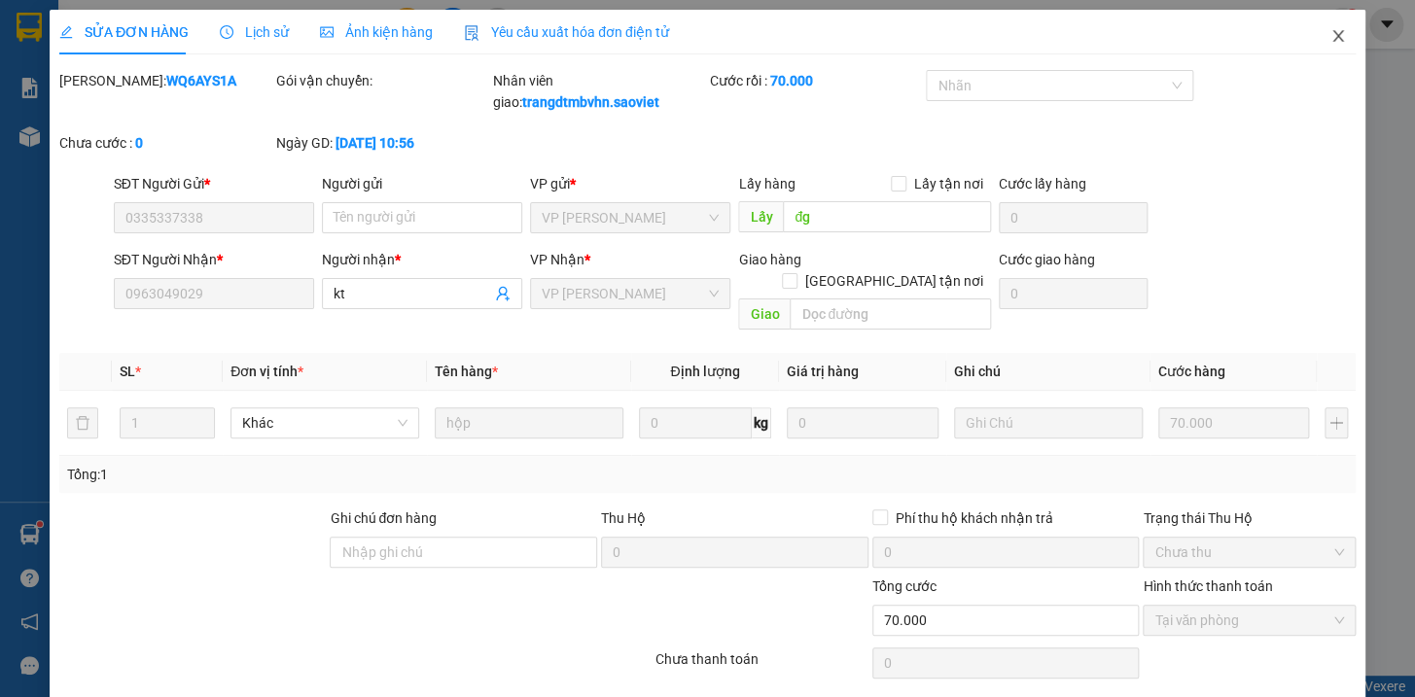
click at [1332, 40] on icon "close" at bounding box center [1337, 36] width 11 height 12
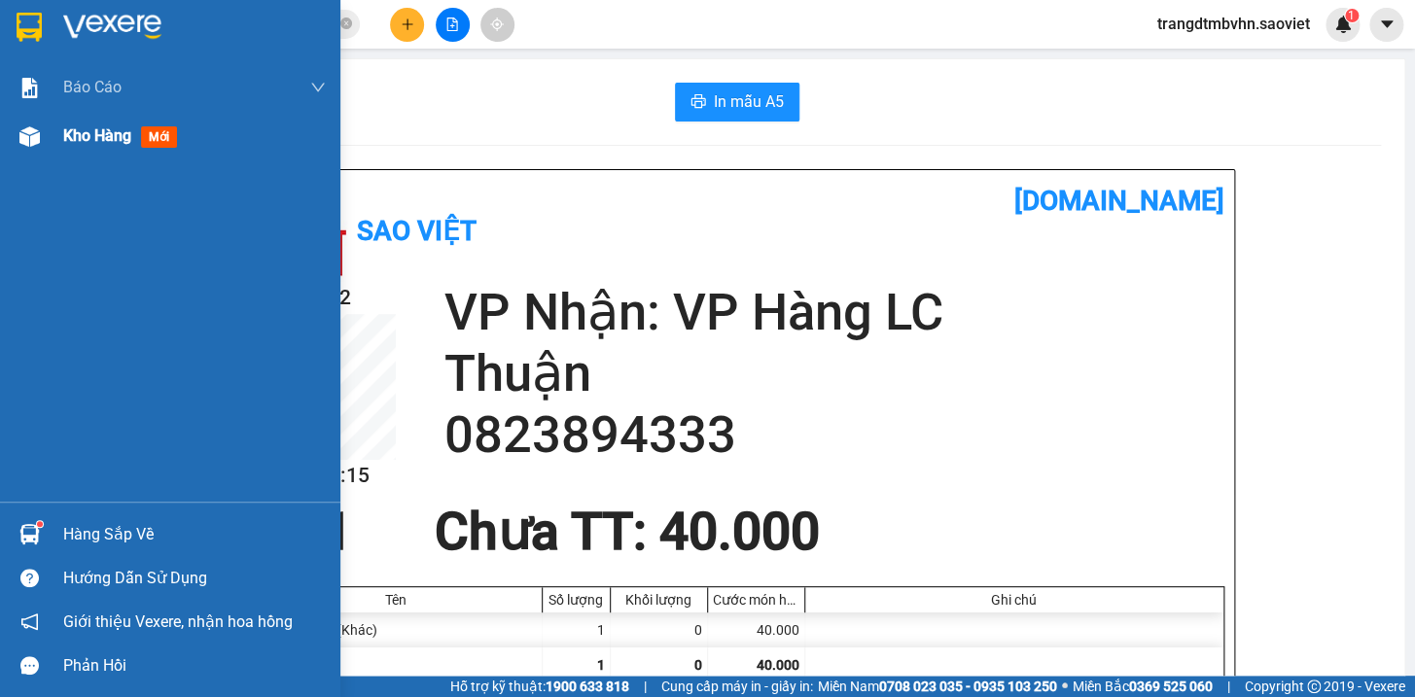
click at [97, 138] on span "Kho hàng" at bounding box center [97, 135] width 68 height 18
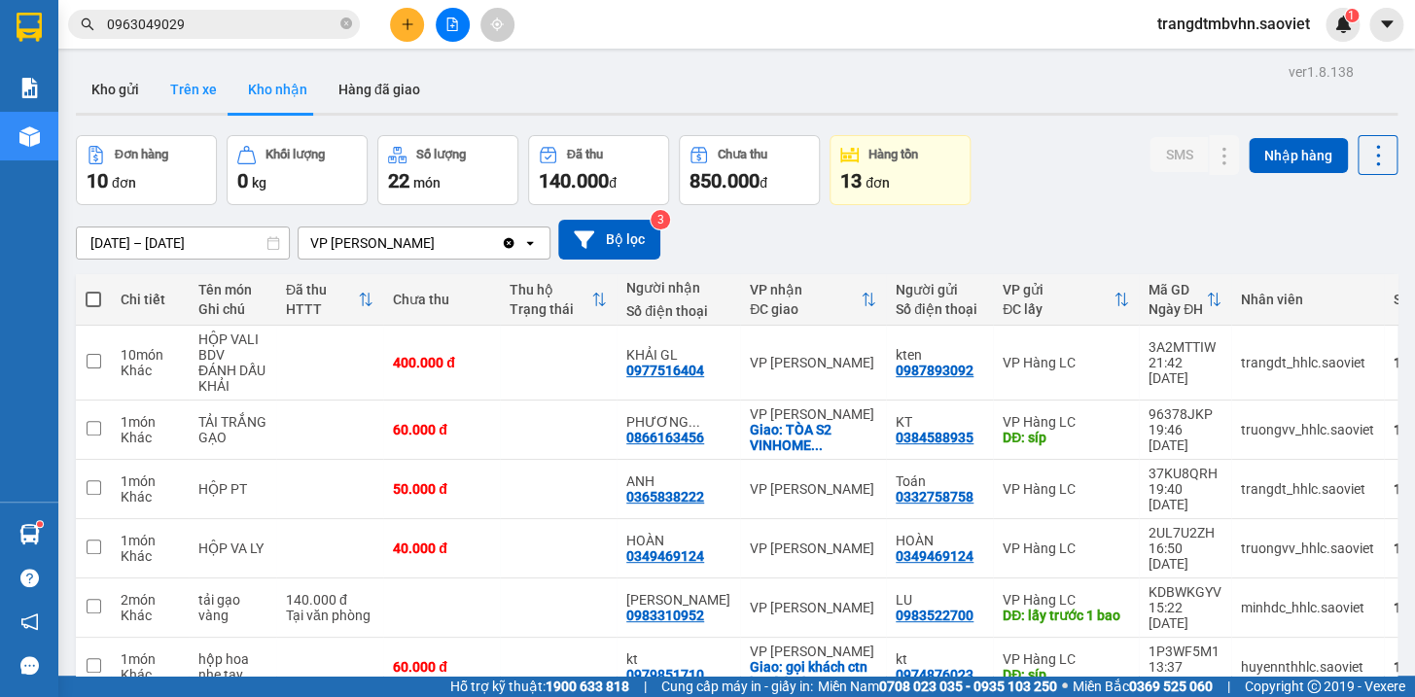
click at [206, 91] on button "Trên xe" at bounding box center [194, 89] width 78 height 47
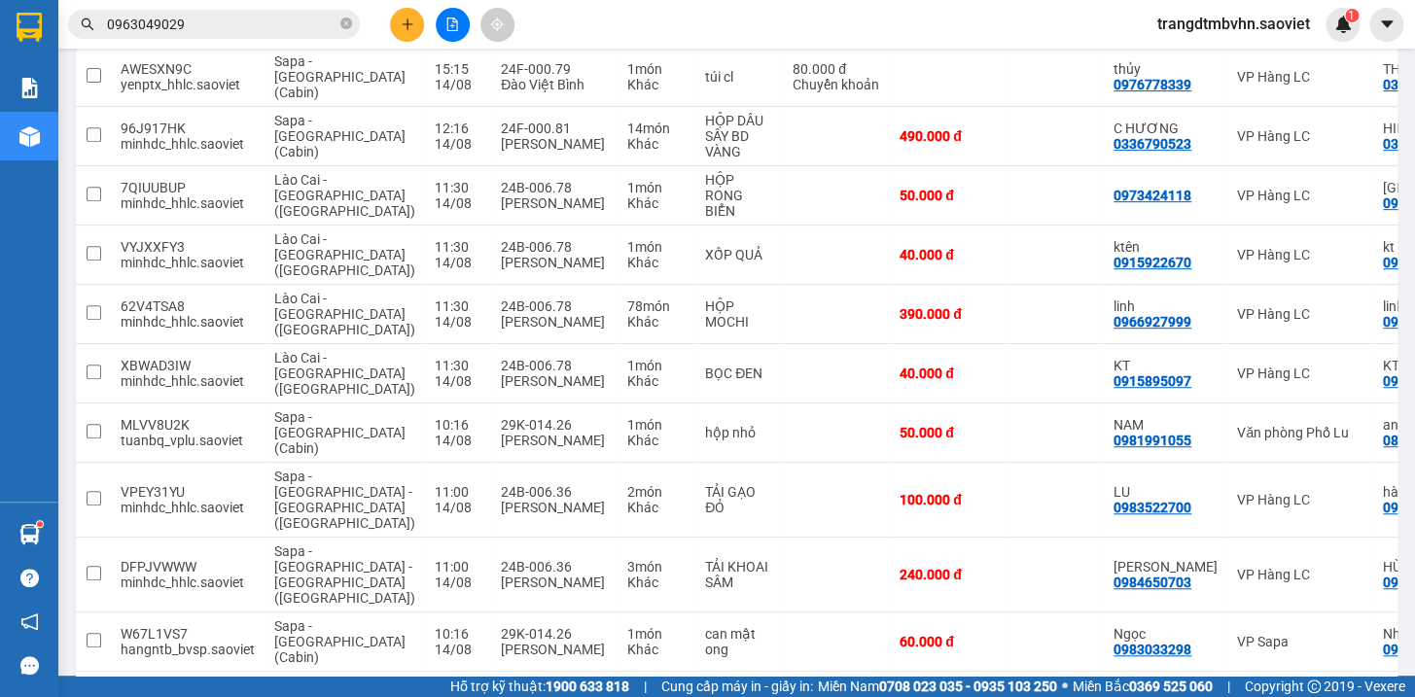
scroll to position [328, 0]
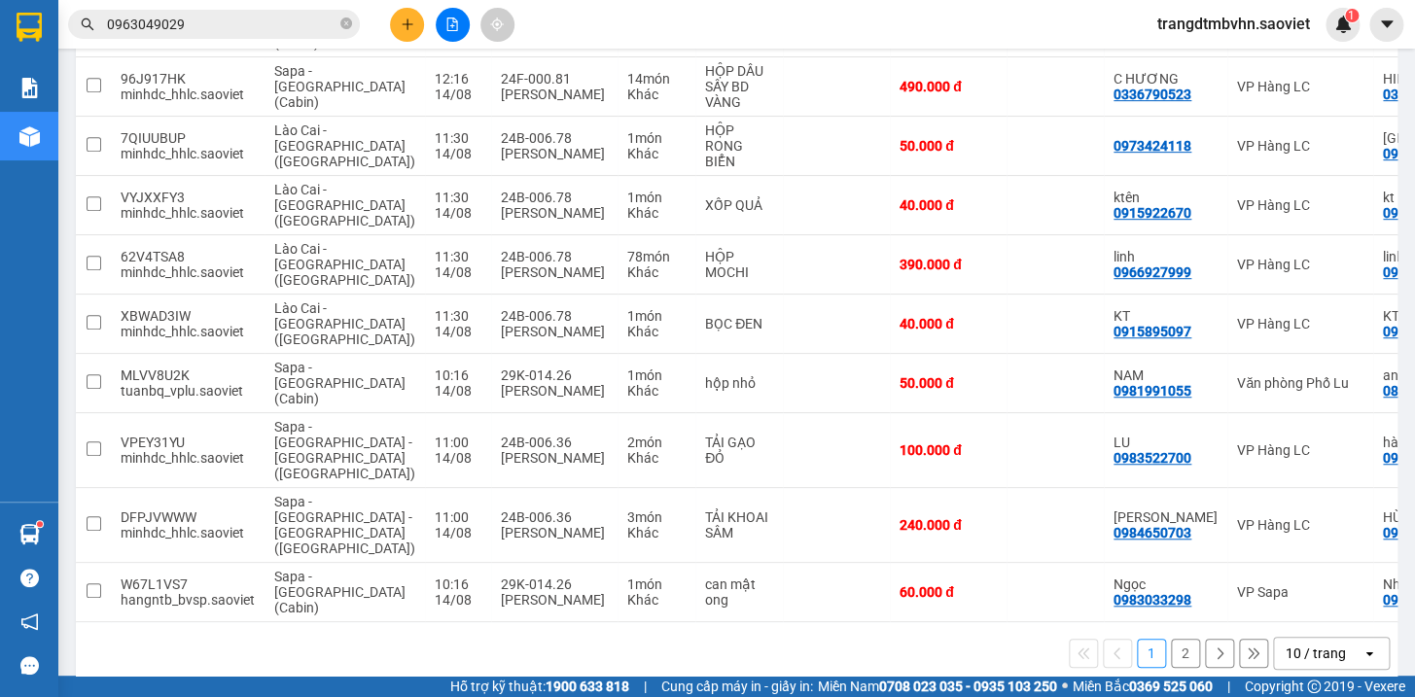
click at [1171, 639] on button "2" at bounding box center [1185, 653] width 29 height 29
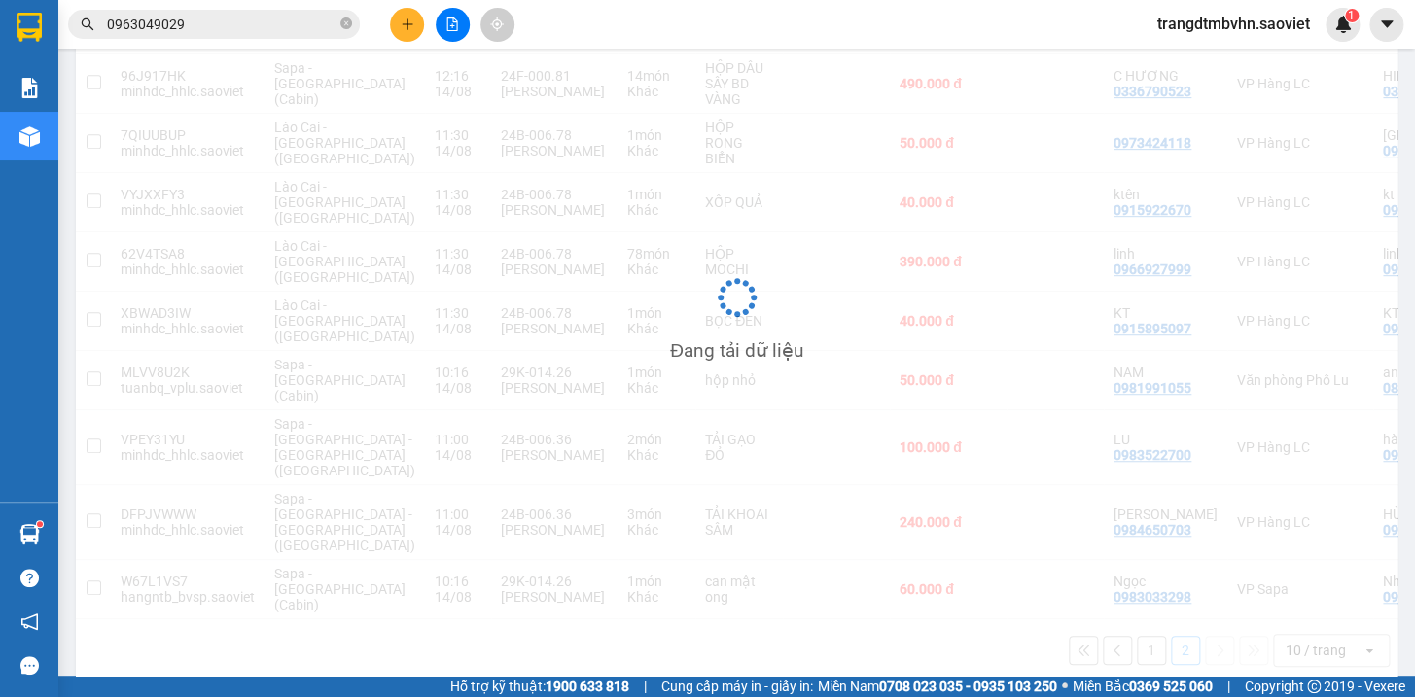
scroll to position [88, 0]
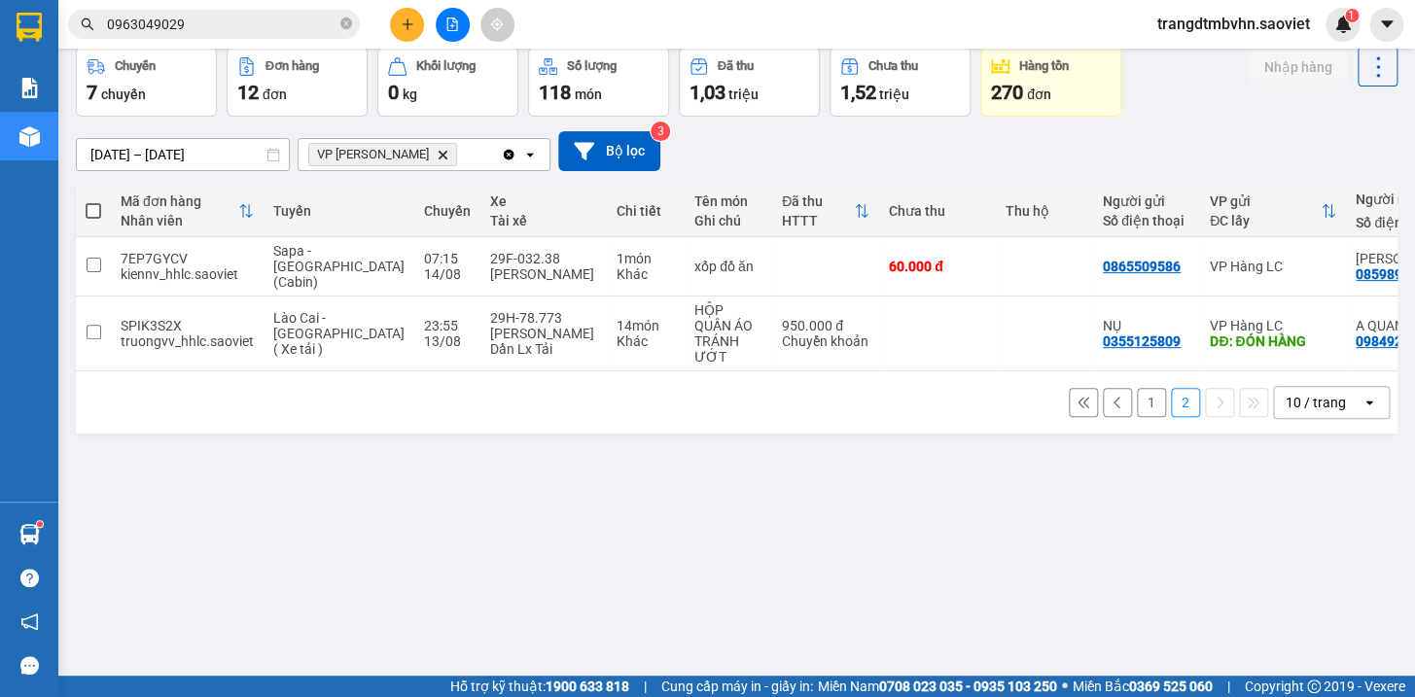
click at [1137, 399] on button "1" at bounding box center [1151, 402] width 29 height 29
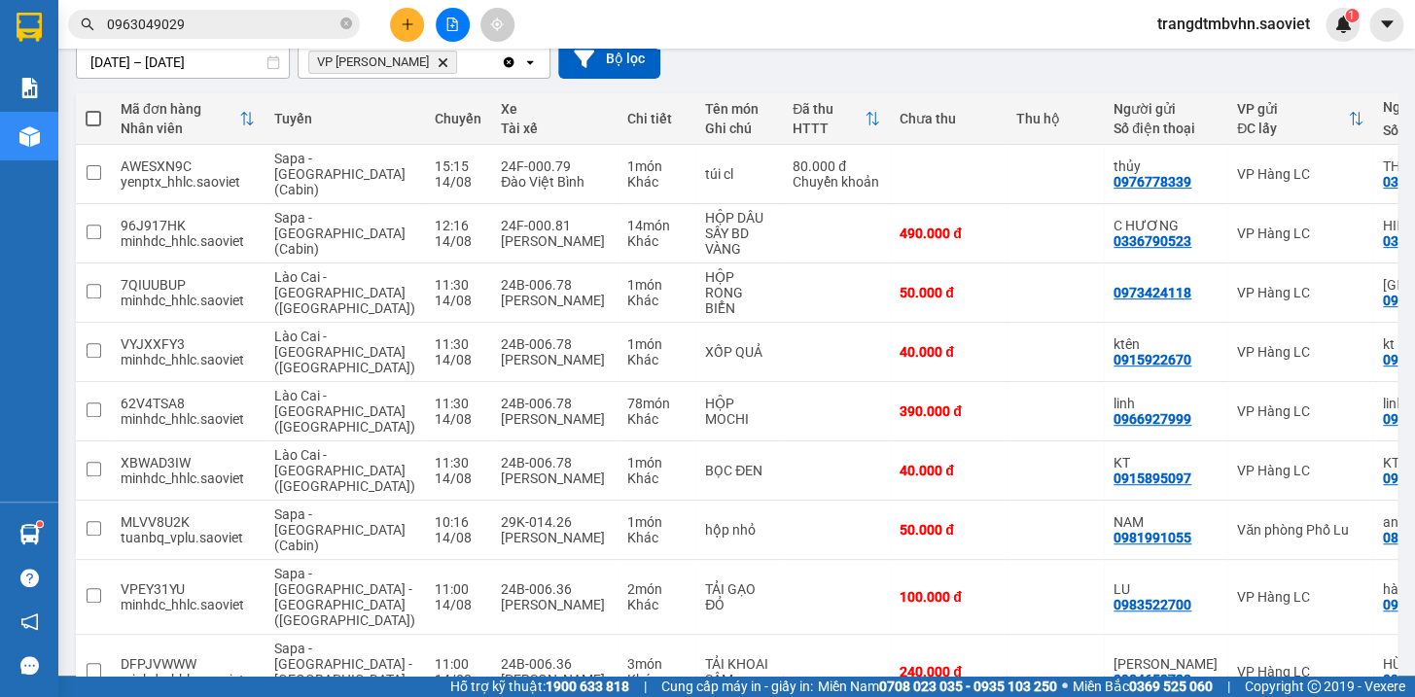
scroll to position [0, 0]
